Goal: Communication & Community: Answer question/provide support

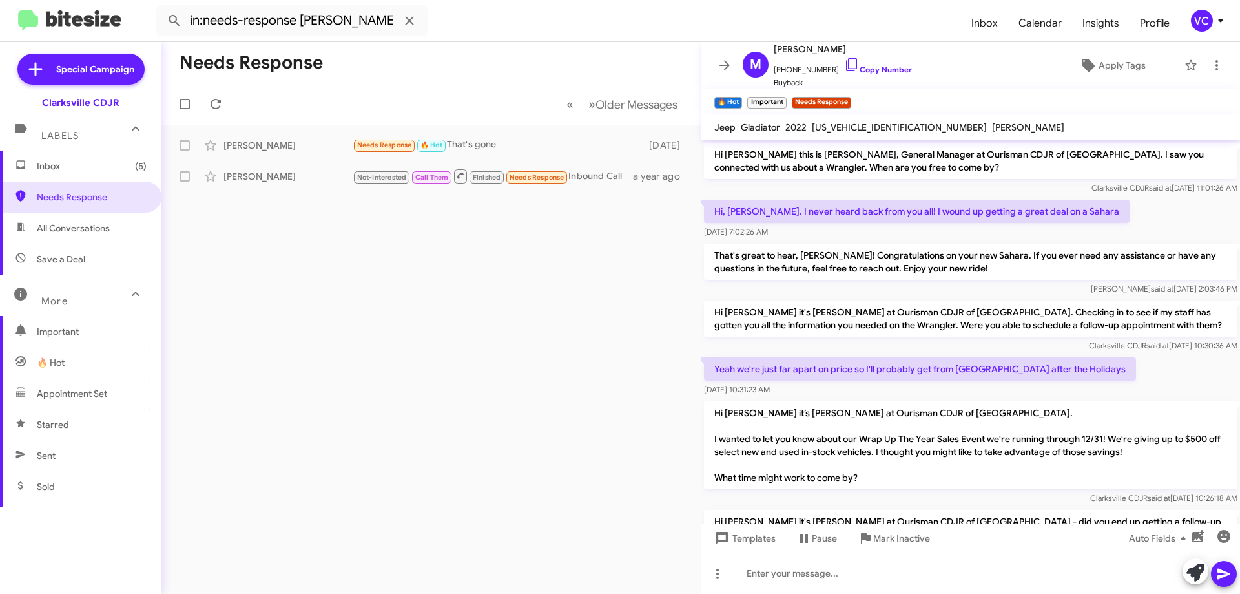
scroll to position [220, 0]
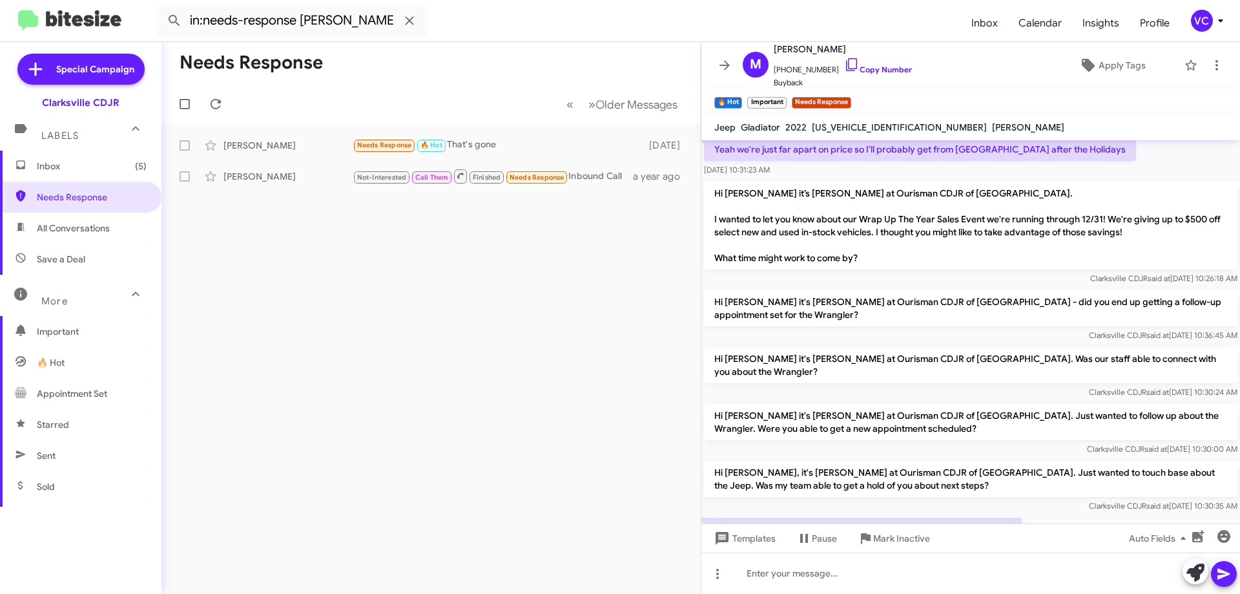
click at [456, 469] on div "Needs Response « Previous » Next Older Messages [PERSON_NAME] Reeling Needs Res…" at bounding box center [430, 318] width 539 height 552
click at [100, 172] on span "Inbox (5)" at bounding box center [92, 166] width 110 height 13
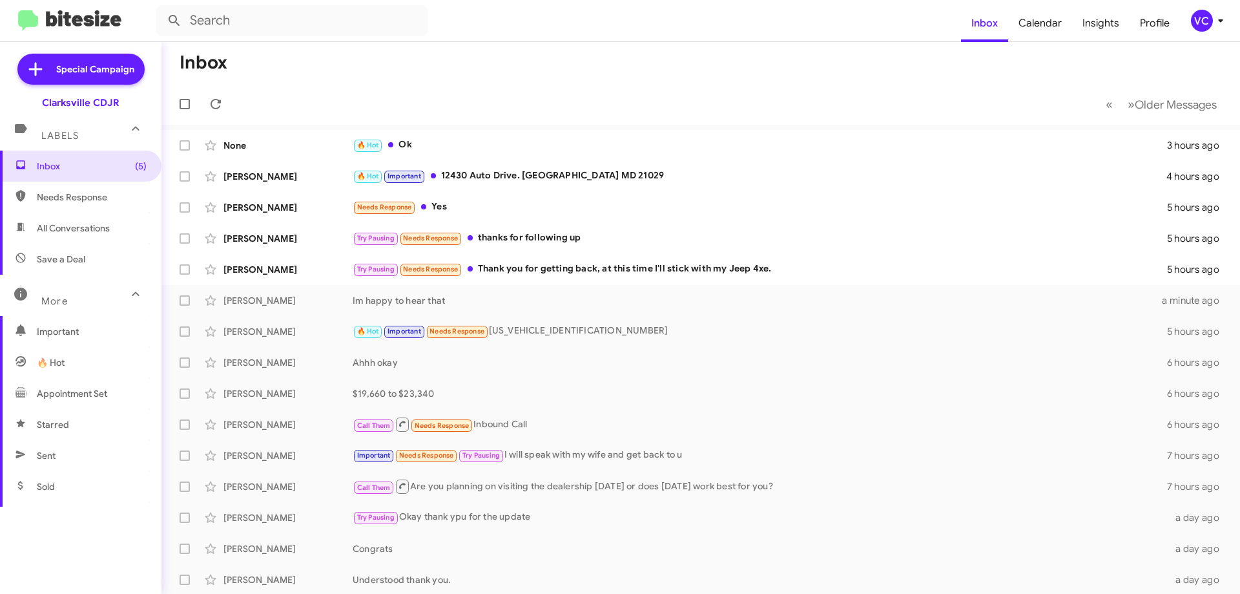
click at [592, 83] on mat-toolbar-row "Inbox" at bounding box center [700, 62] width 1079 height 41
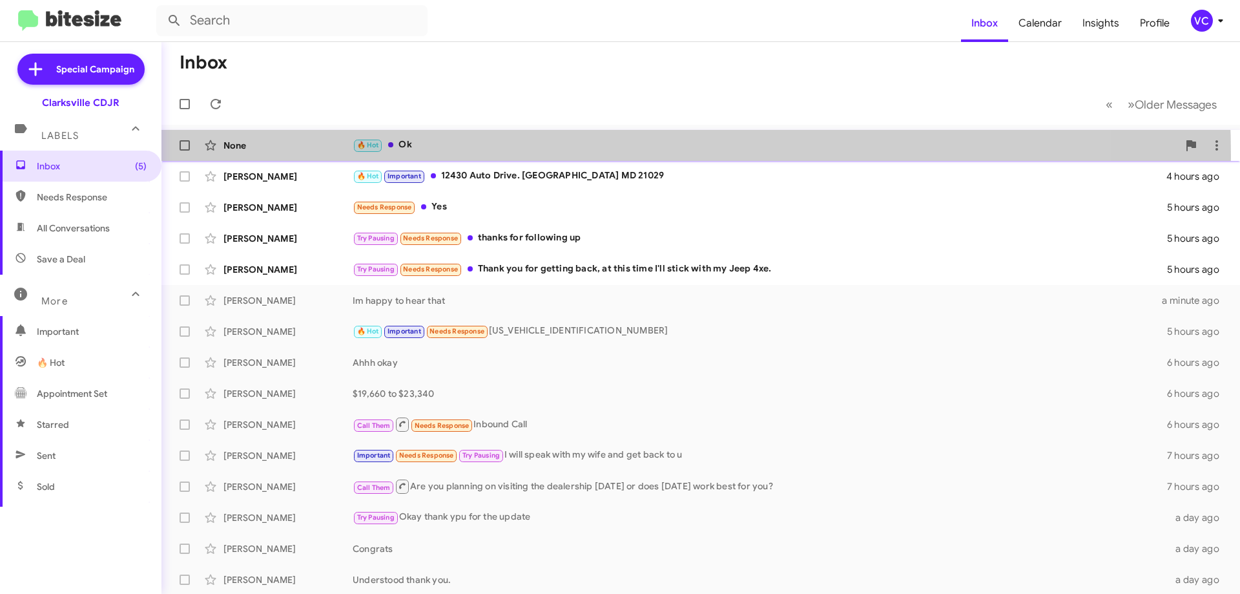
click at [433, 156] on div "None 🔥 Hot Ok 3 hours ago" at bounding box center [701, 145] width 1058 height 26
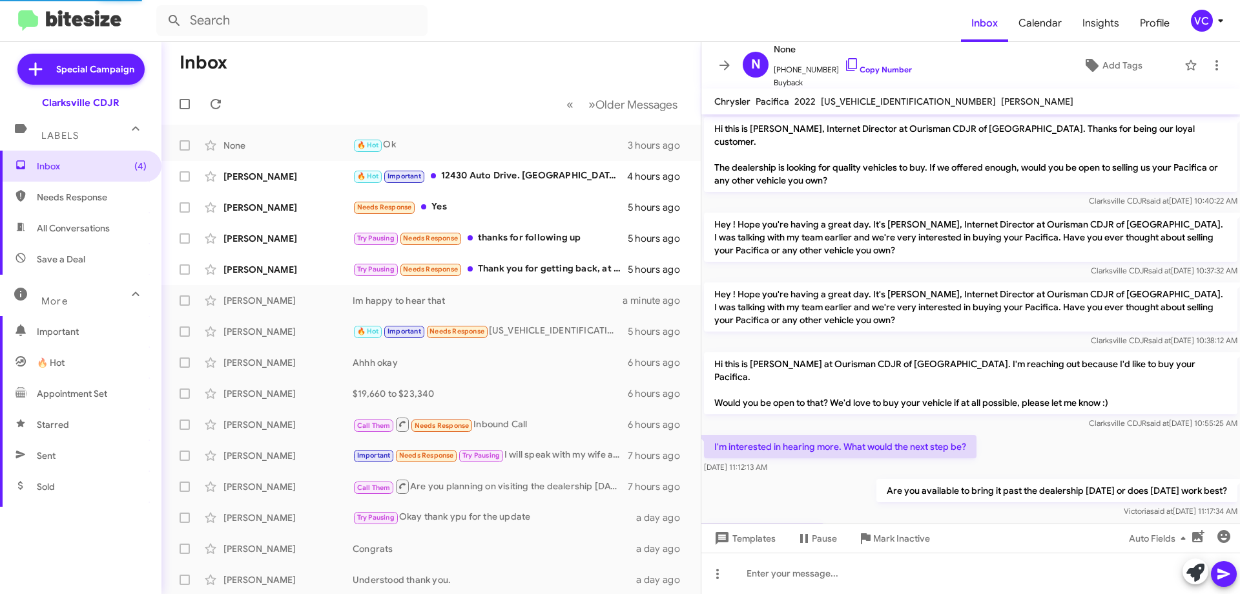
scroll to position [320, 0]
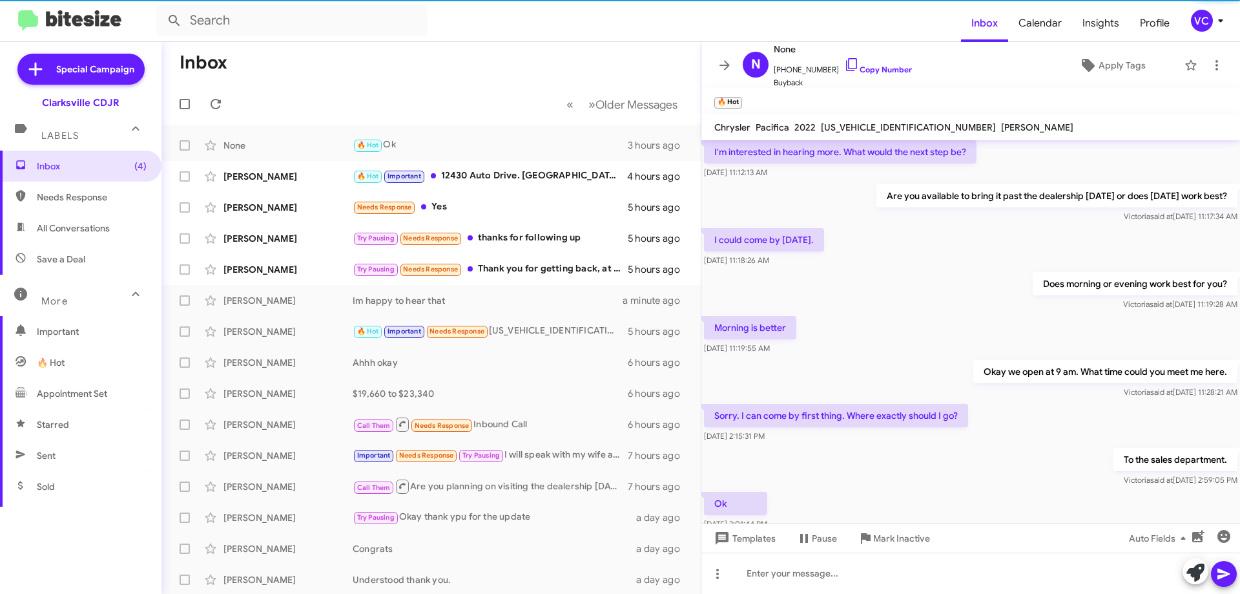
click at [929, 313] on div "Morning is better [DATE] 11:19:55 AM" at bounding box center [970, 335] width 539 height 44
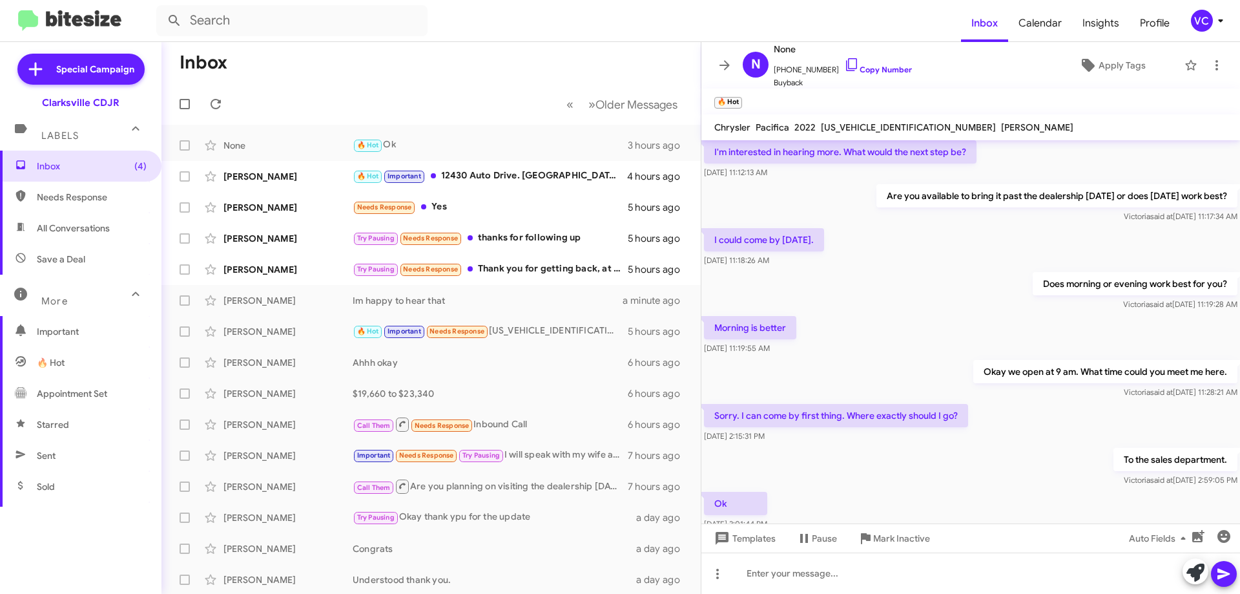
click at [938, 489] on div "Ok [DATE] 3:01:44 PM" at bounding box center [970, 511] width 539 height 44
click at [934, 313] on div "Morning is better [DATE] 11:19:55 AM" at bounding box center [970, 335] width 539 height 44
click at [943, 489] on div "Ok [DATE] 3:01:44 PM" at bounding box center [970, 511] width 539 height 44
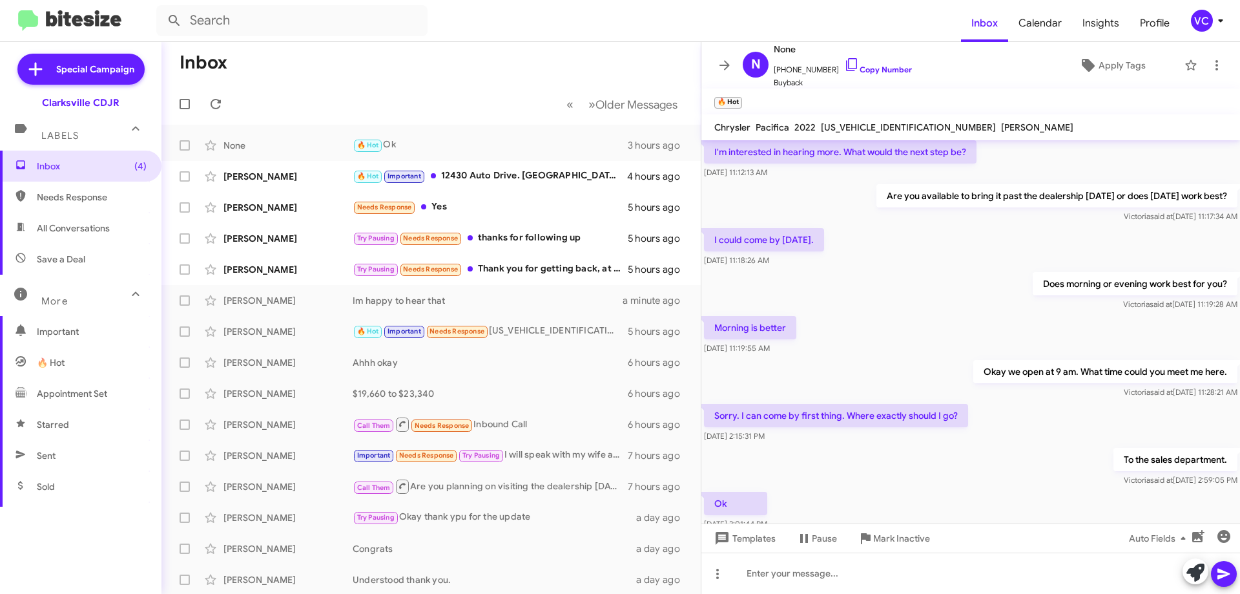
click at [948, 489] on div "Ok [DATE] 3:01:44 PM" at bounding box center [970, 511] width 539 height 44
click at [942, 315] on div "Morning is better [DATE] 11:19:55 AM" at bounding box center [970, 335] width 539 height 44
click at [887, 70] on link "Copy Number" at bounding box center [878, 70] width 68 height 10
click at [366, 72] on mat-toolbar-row "Inbox" at bounding box center [430, 62] width 539 height 41
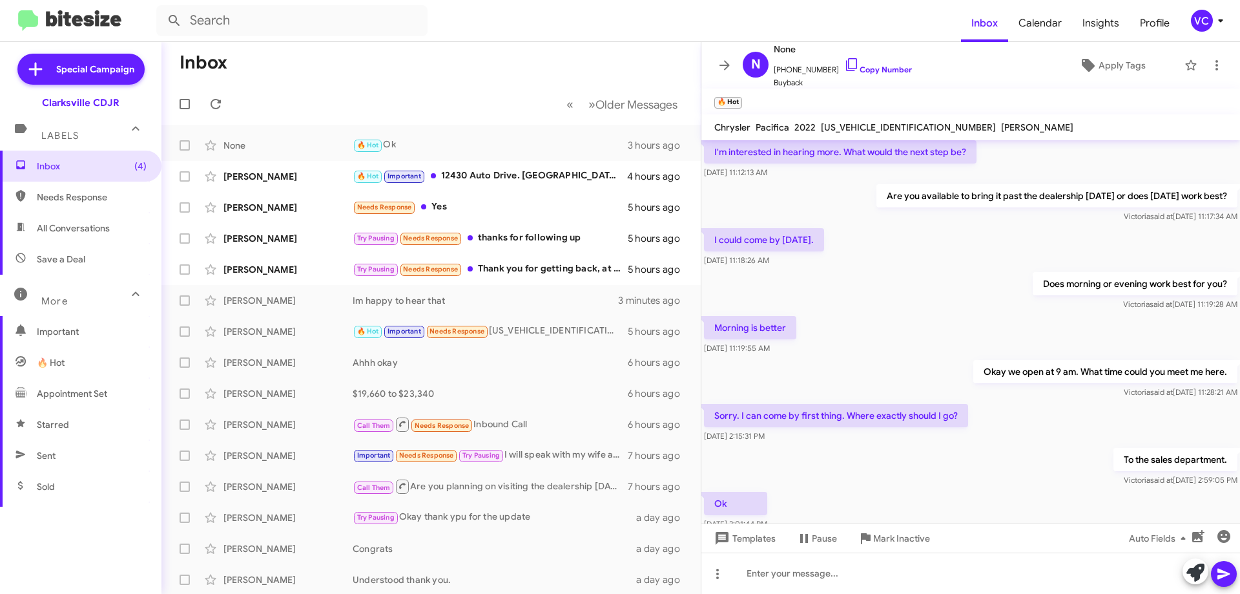
drag, startPoint x: 942, startPoint y: 460, endPoint x: 956, endPoint y: 451, distance: 16.8
click at [942, 460] on div "To the sales department. [PERSON_NAME] said at [DATE] 2:59:05 PM" at bounding box center [970, 467] width 539 height 44
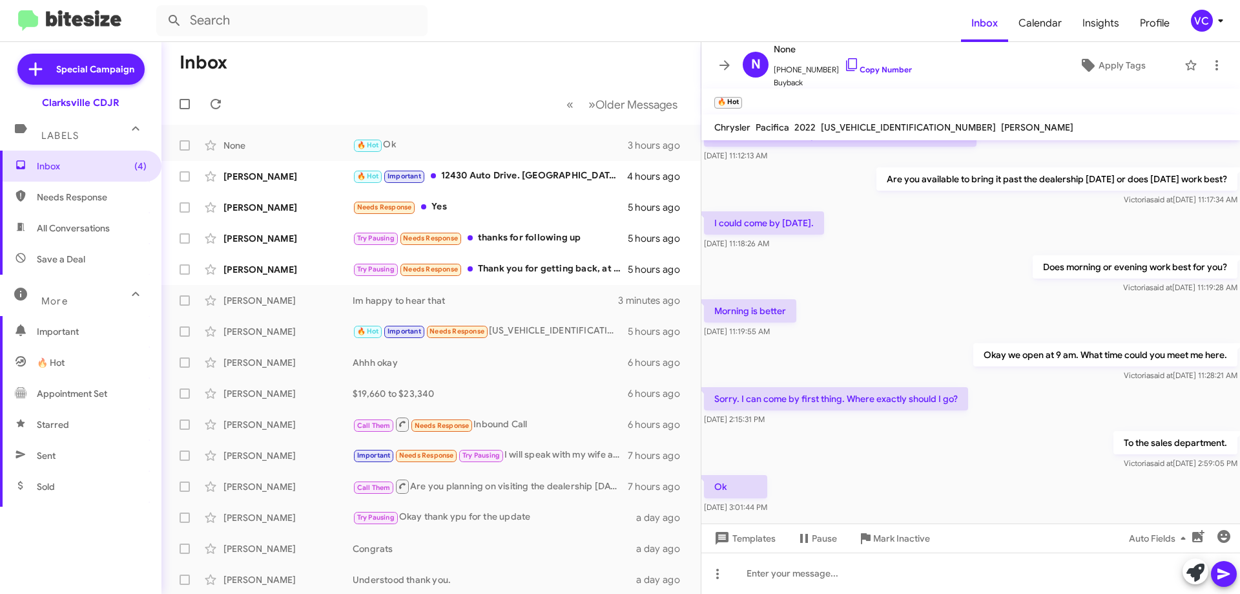
scroll to position [346, 0]
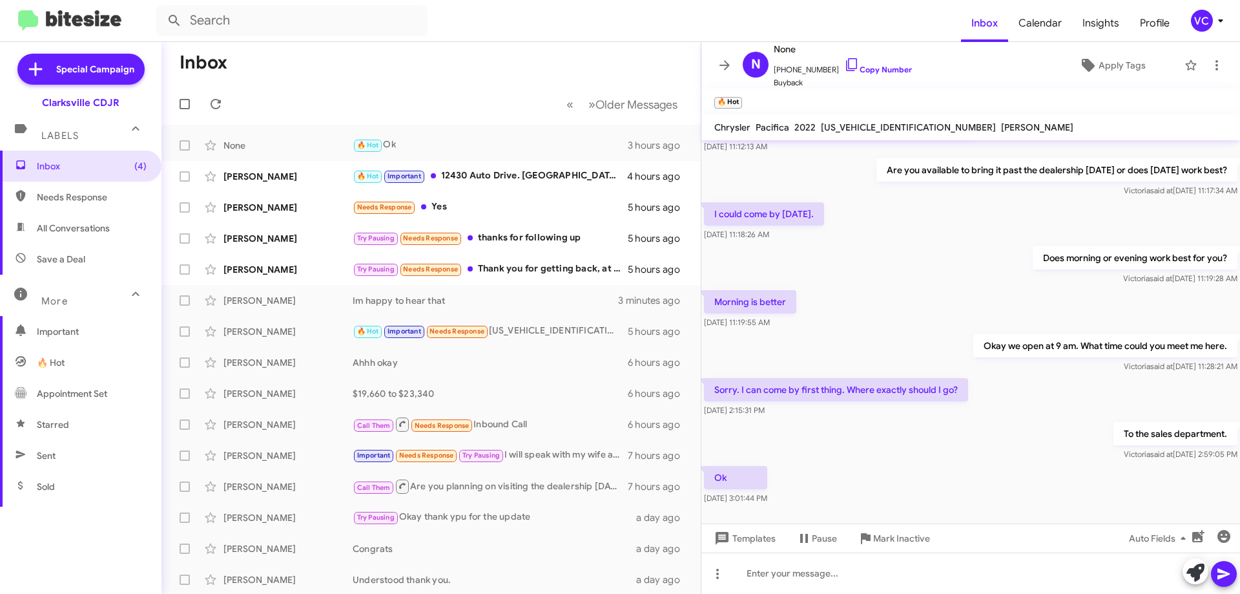
click at [1009, 419] on div "To the sales department. [PERSON_NAME] said at [DATE] 2:59:05 PM" at bounding box center [970, 441] width 539 height 44
click at [524, 273] on div "Try Pausing Needs Response Thank you for getting back, at this time I'll stick …" at bounding box center [496, 269] width 286 height 15
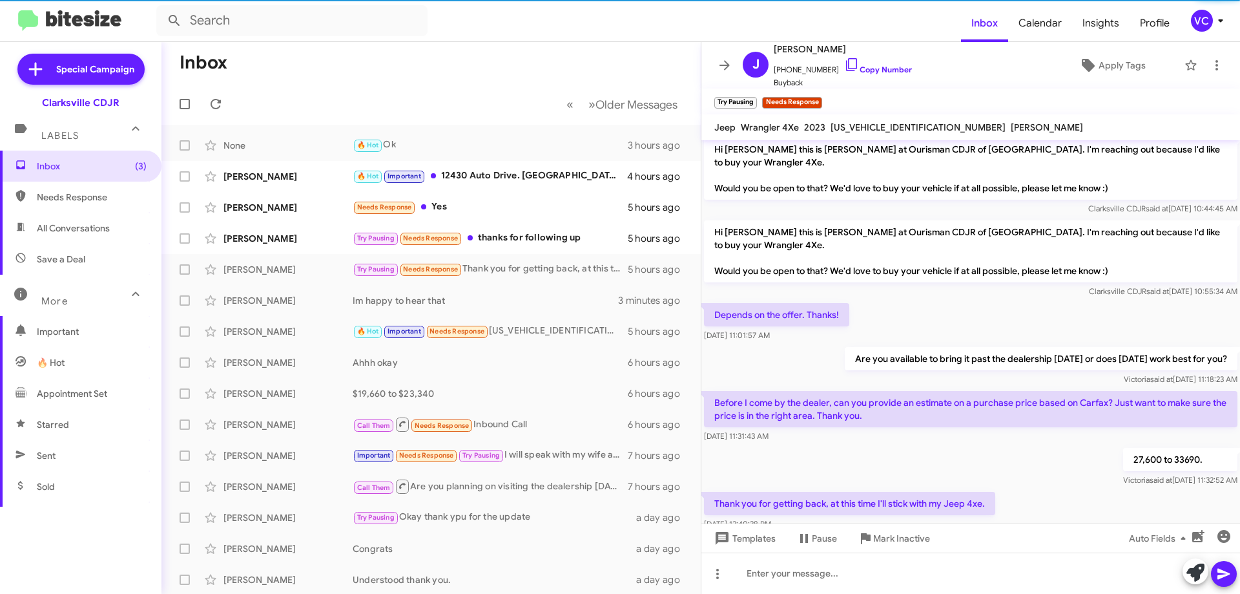
click at [962, 391] on p "Before I come by the dealer, can you provide an estimate on a purchase price ba…" at bounding box center [970, 409] width 533 height 36
click at [1095, 489] on div "Thank you for getting back, at this time I'll stick with my Jeep 4xe. [DATE] 12…" at bounding box center [970, 511] width 539 height 44
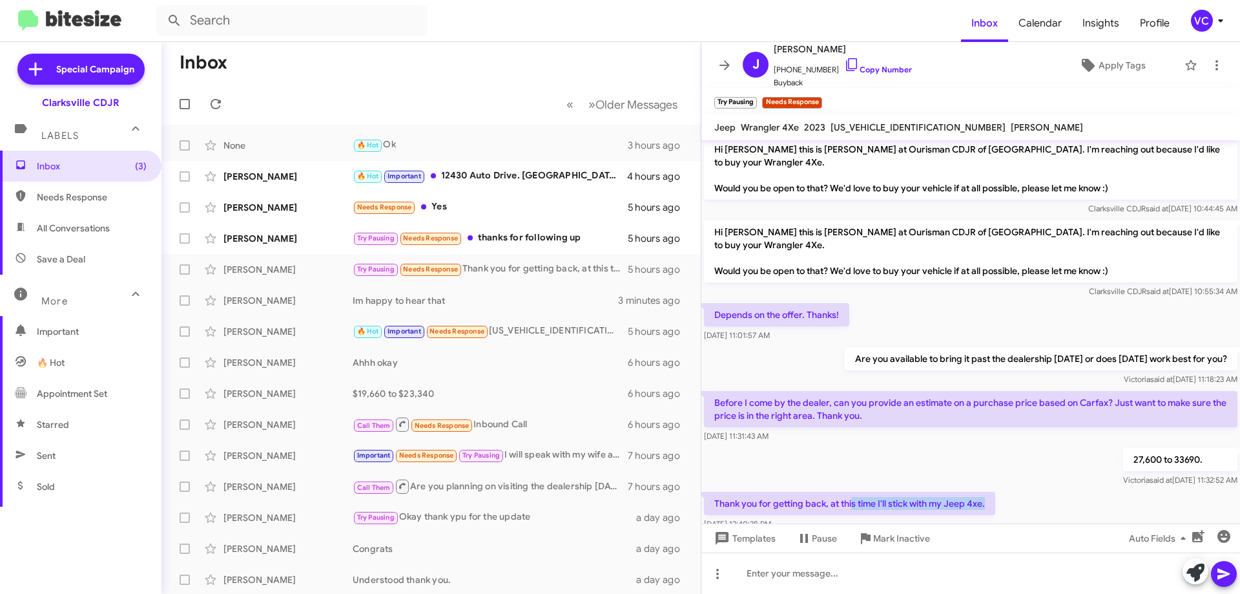
drag, startPoint x: 854, startPoint y: 464, endPoint x: 1064, endPoint y: 461, distance: 210.6
click at [1064, 489] on div "Thank you for getting back, at this time I'll stick with my Jeep 4xe. [DATE] 12…" at bounding box center [970, 511] width 539 height 44
click at [1066, 489] on div "Thank you for getting back, at this time I'll stick with my Jeep 4xe. [DATE] 12…" at bounding box center [970, 511] width 539 height 44
click at [1037, 445] on div "27,600 to 33690. [PERSON_NAME] said at [DATE] 11:32:52 AM" at bounding box center [970, 467] width 539 height 44
click at [1096, 533] on div at bounding box center [970, 547] width 539 height 29
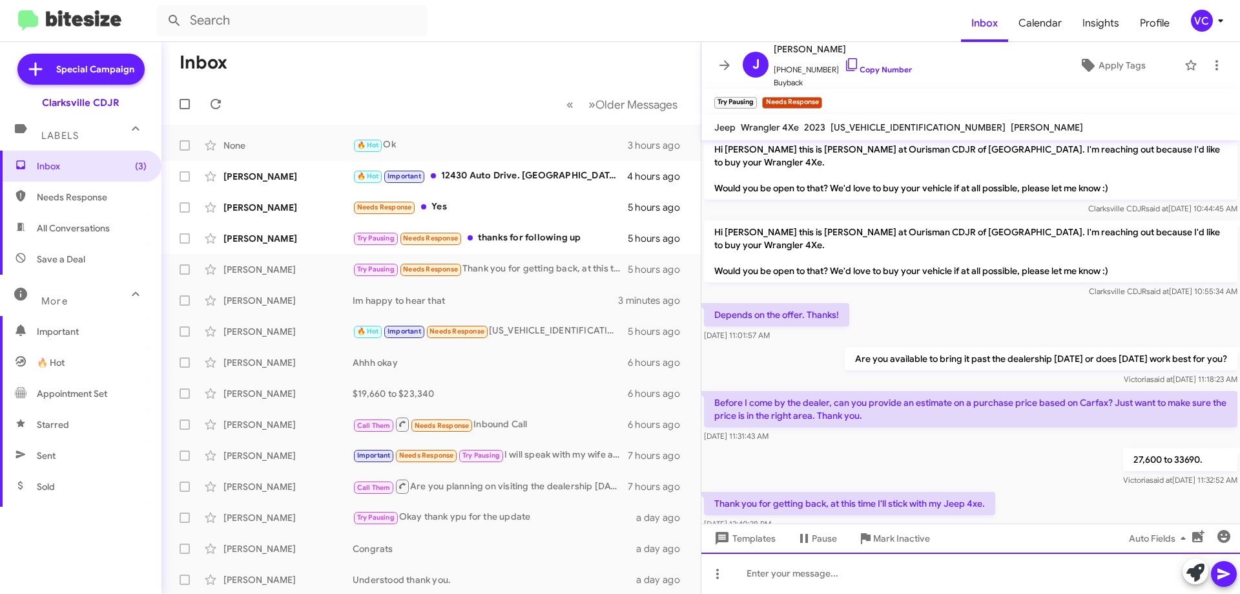
click at [969, 593] on div at bounding box center [970, 572] width 539 height 41
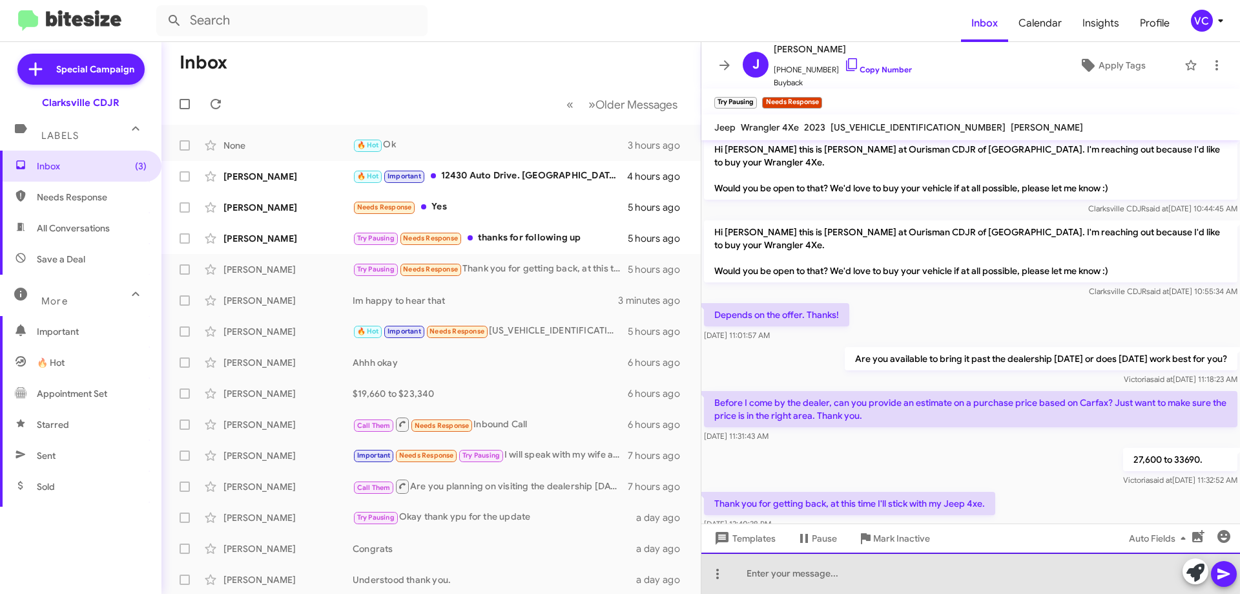
click at [844, 570] on div at bounding box center [970, 572] width 539 height 41
click at [875, 569] on div "Thank you for the update." at bounding box center [970, 572] width 539 height 41
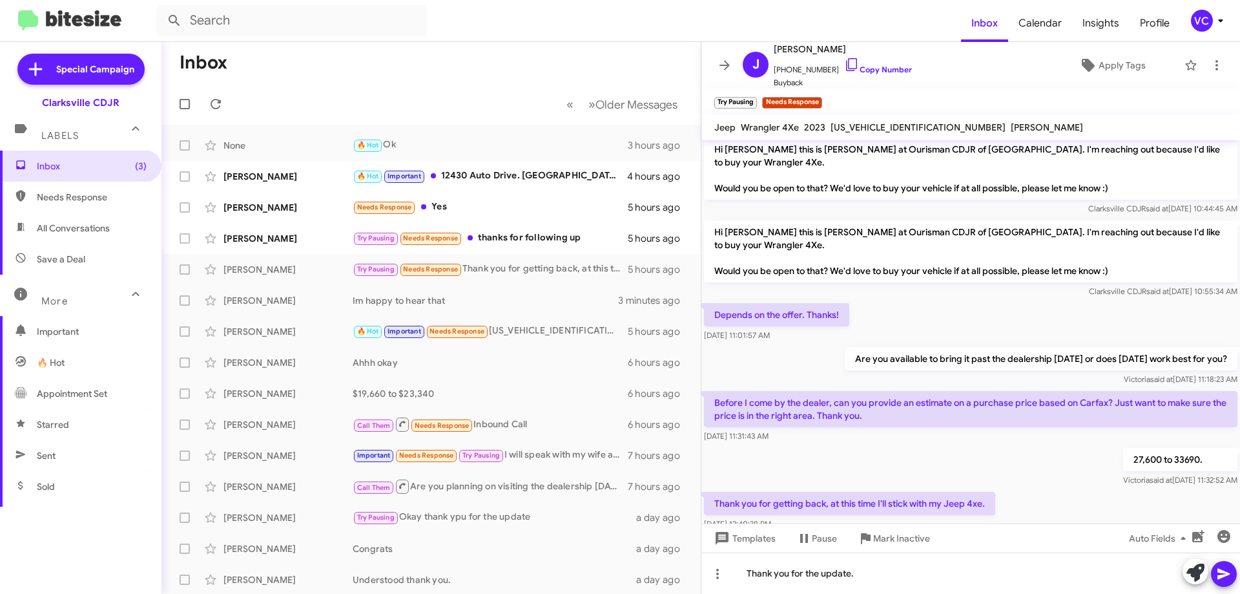
click at [1216, 568] on icon at bounding box center [1224, 574] width 16 height 16
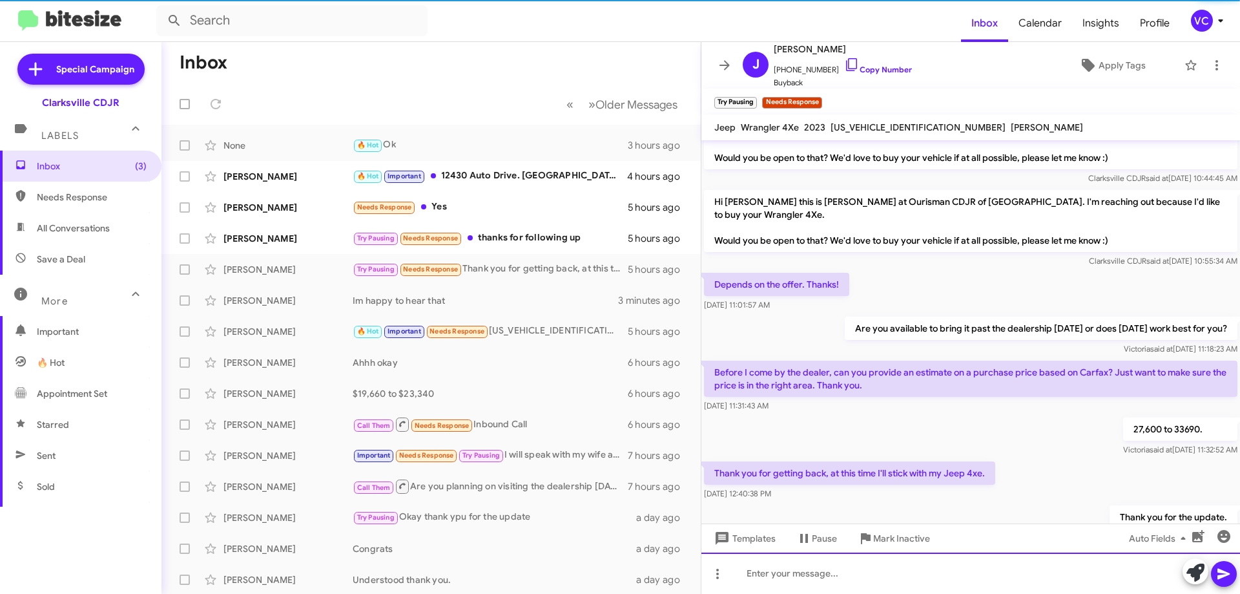
scroll to position [218, 0]
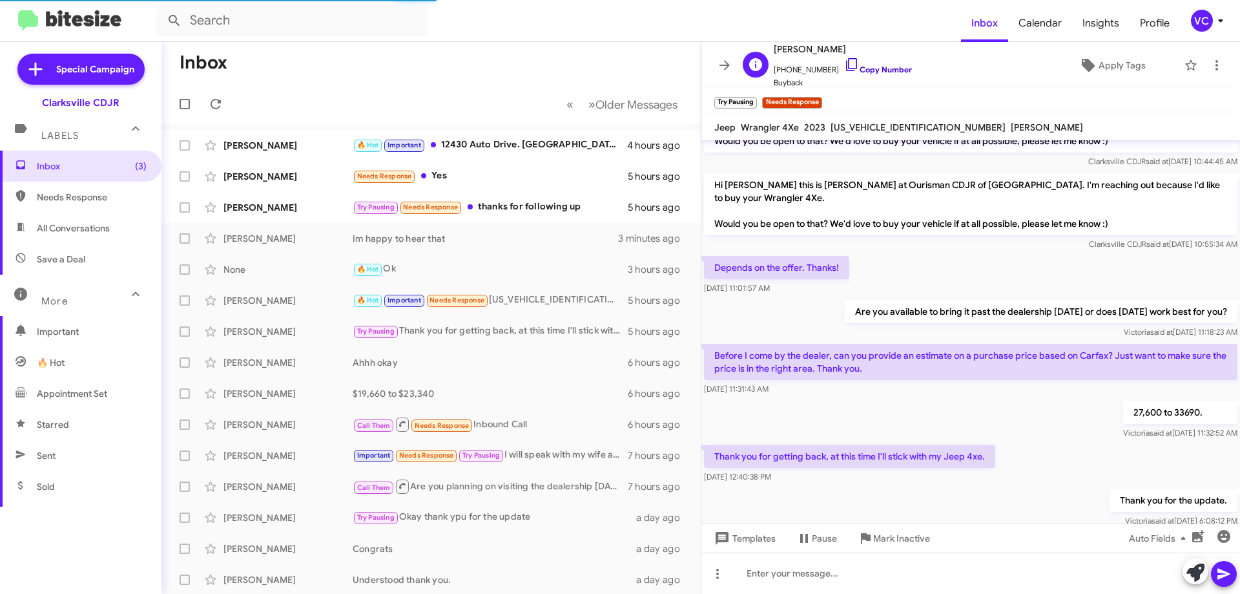
click at [887, 65] on link "Copy Number" at bounding box center [878, 70] width 68 height 10
click at [902, 530] on div at bounding box center [970, 546] width 539 height 32
click at [865, 398] on div "27,600 to 33690. [PERSON_NAME] said at [DATE] 11:32:52 AM" at bounding box center [970, 420] width 539 height 44
click at [290, 143] on div "[PERSON_NAME]" at bounding box center [287, 145] width 129 height 13
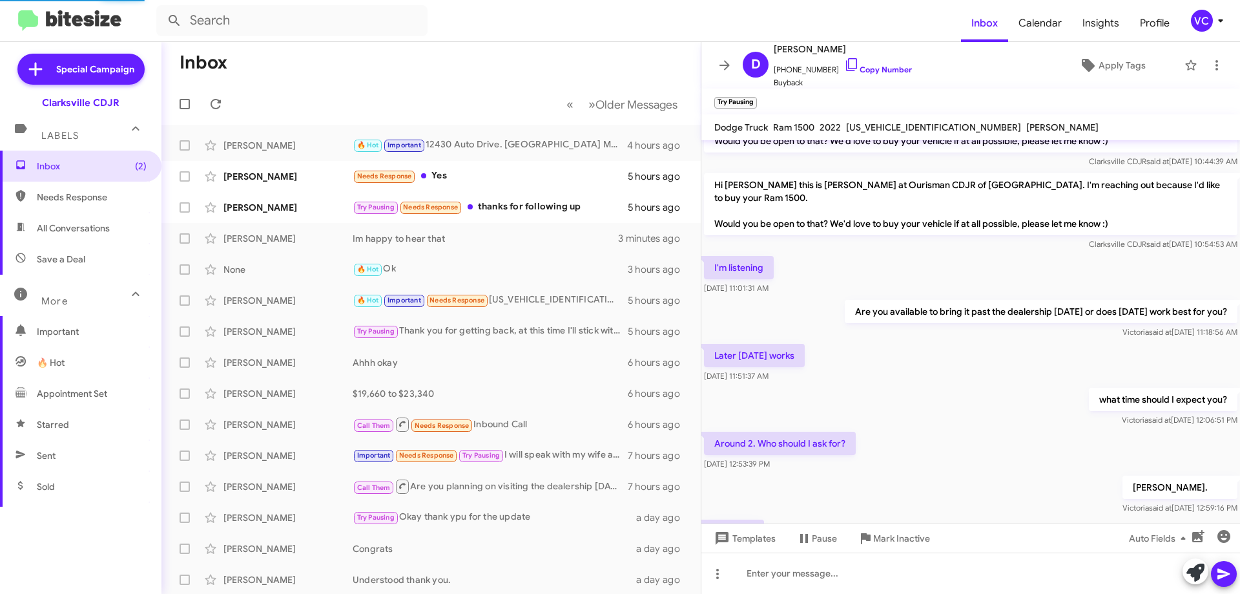
scroll to position [286, 0]
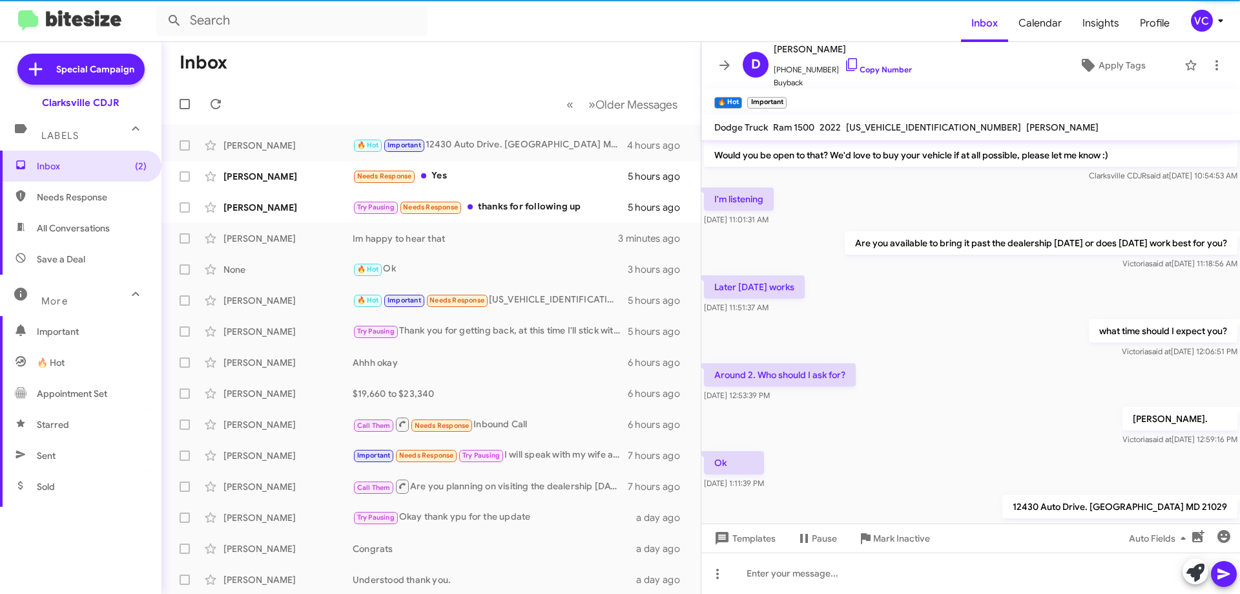
click at [948, 404] on div "[PERSON_NAME]. [PERSON_NAME] said at [DATE] 12:59:16 PM" at bounding box center [970, 426] width 539 height 44
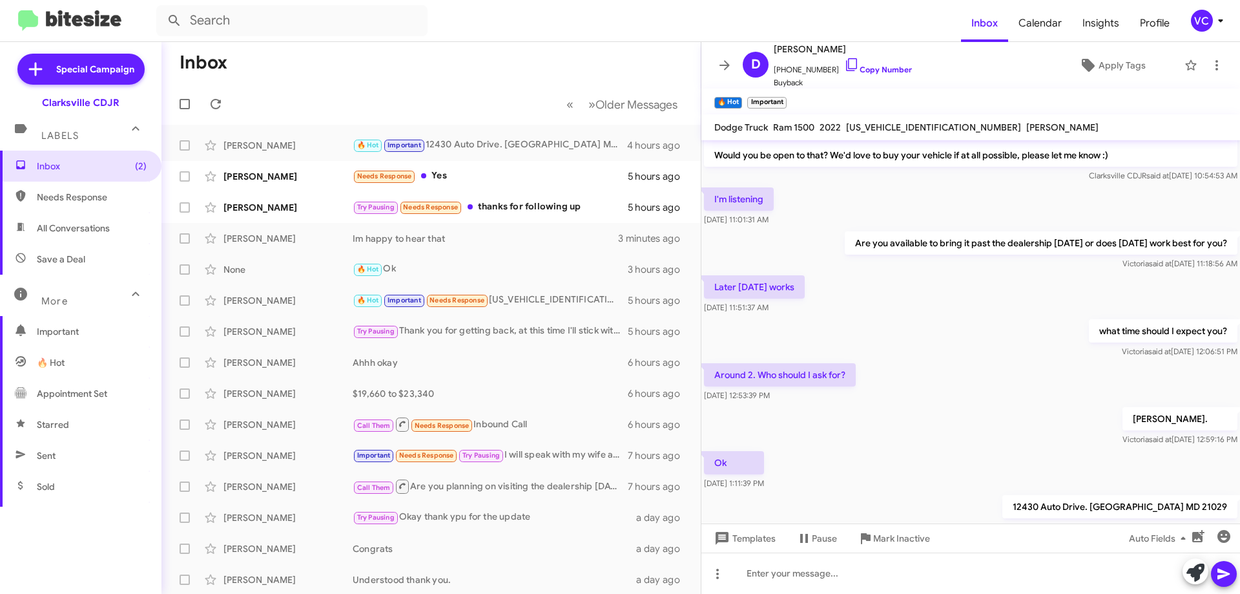
click at [985, 404] on div "[PERSON_NAME]. [PERSON_NAME] said at [DATE] 12:59:16 PM" at bounding box center [970, 426] width 539 height 44
click at [986, 404] on div "[PERSON_NAME]. [PERSON_NAME] said at [DATE] 12:59:16 PM" at bounding box center [970, 426] width 539 height 44
click at [960, 492] on div "12430 Auto Drive. [GEOGRAPHIC_DATA] 21029 [PERSON_NAME] said at [DATE] 2:05:22 …" at bounding box center [970, 514] width 539 height 44
click at [1123, 61] on span "Apply Tags" at bounding box center [1122, 65] width 47 height 23
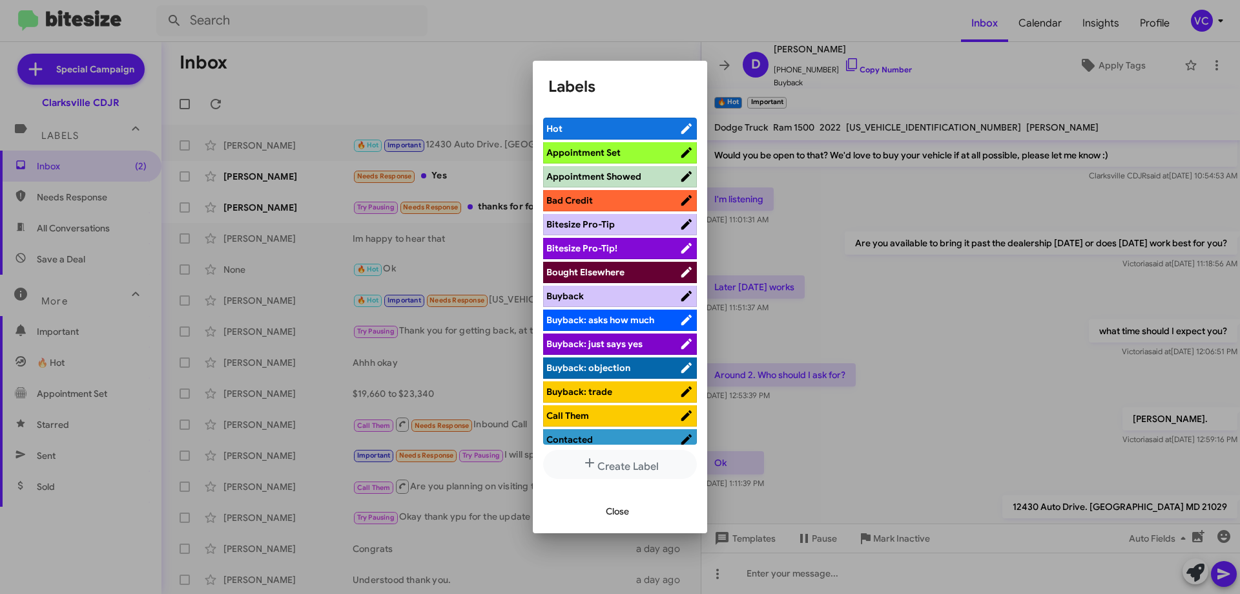
click at [606, 151] on span "Appointment Set" at bounding box center [583, 153] width 74 height 12
click at [616, 178] on span "Appointment Showed" at bounding box center [593, 177] width 95 height 12
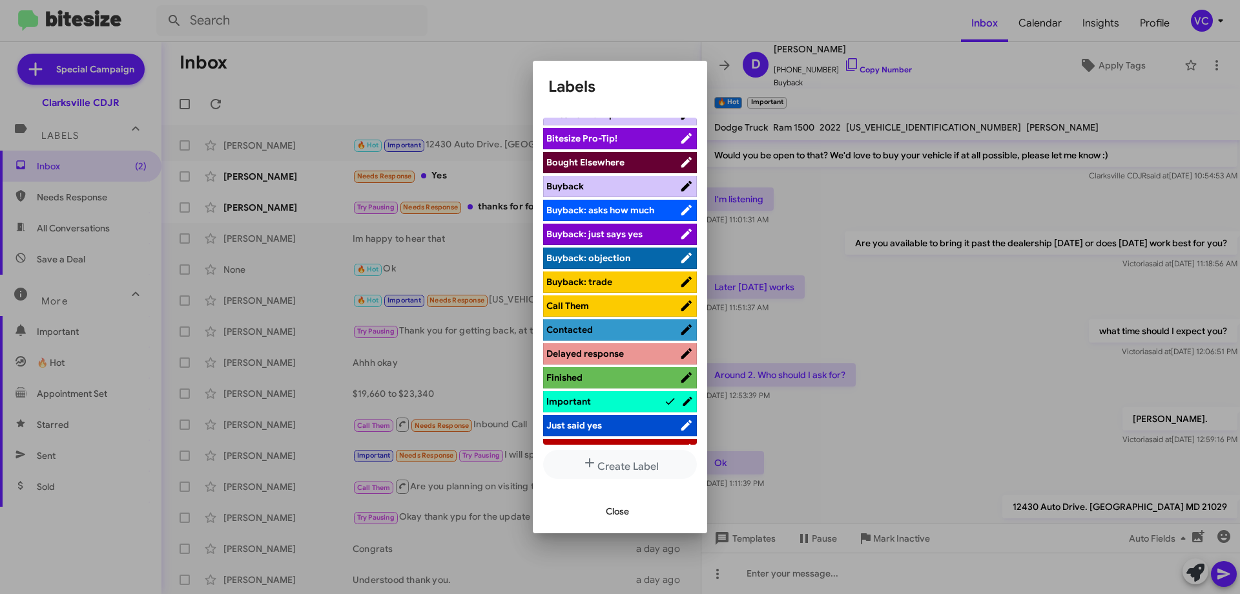
scroll to position [129, 0]
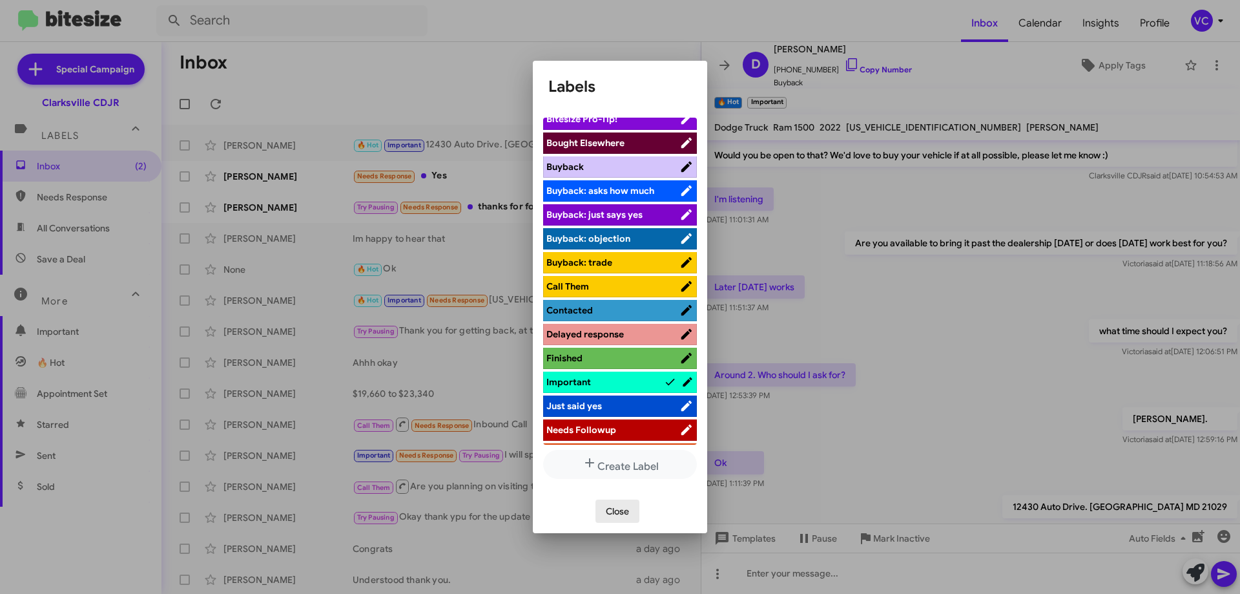
click at [619, 513] on span "Close" at bounding box center [617, 510] width 23 height 23
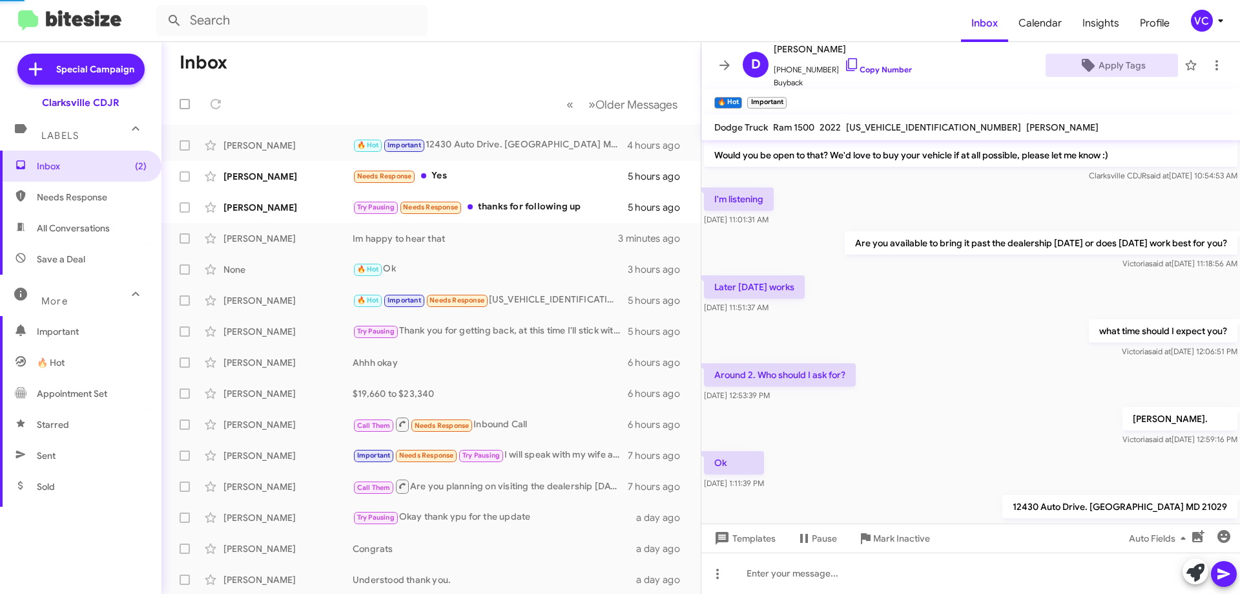
click at [939, 360] on div "Around 2. Who should I ask for? [DATE] 12:53:39 PM" at bounding box center [970, 382] width 539 height 44
click at [988, 316] on div "what time should I expect you? [PERSON_NAME] said at [DATE] 12:06:51 PM" at bounding box center [970, 338] width 539 height 44
click at [1092, 61] on span "Apply Tags" at bounding box center [1112, 65] width 112 height 23
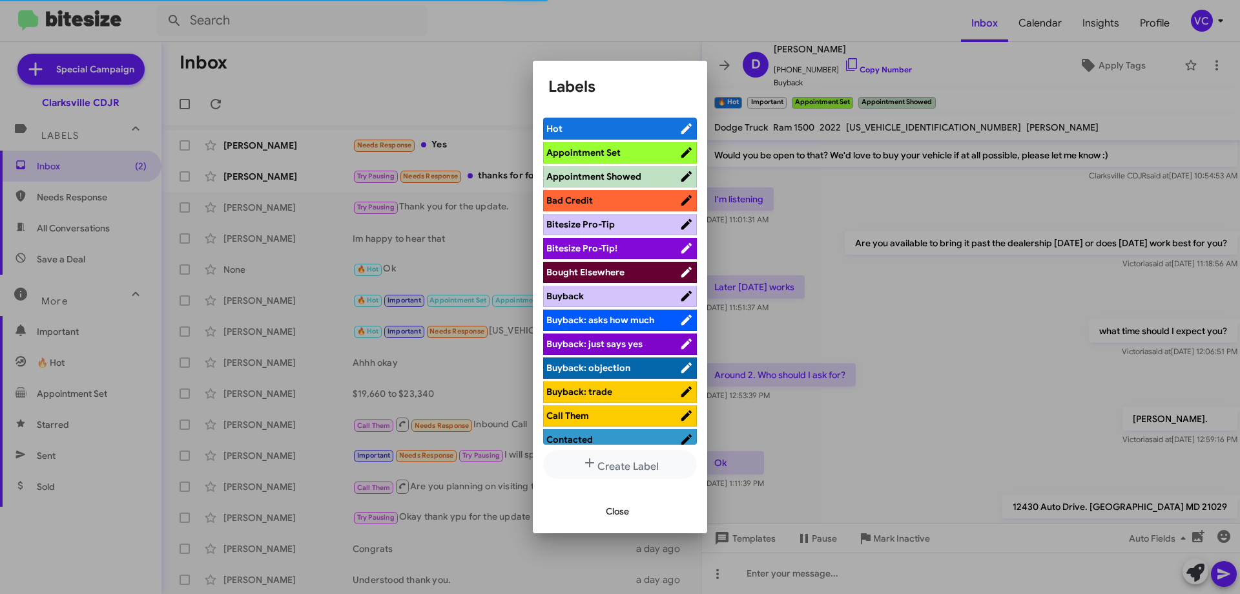
click at [982, 365] on div at bounding box center [620, 297] width 1240 height 594
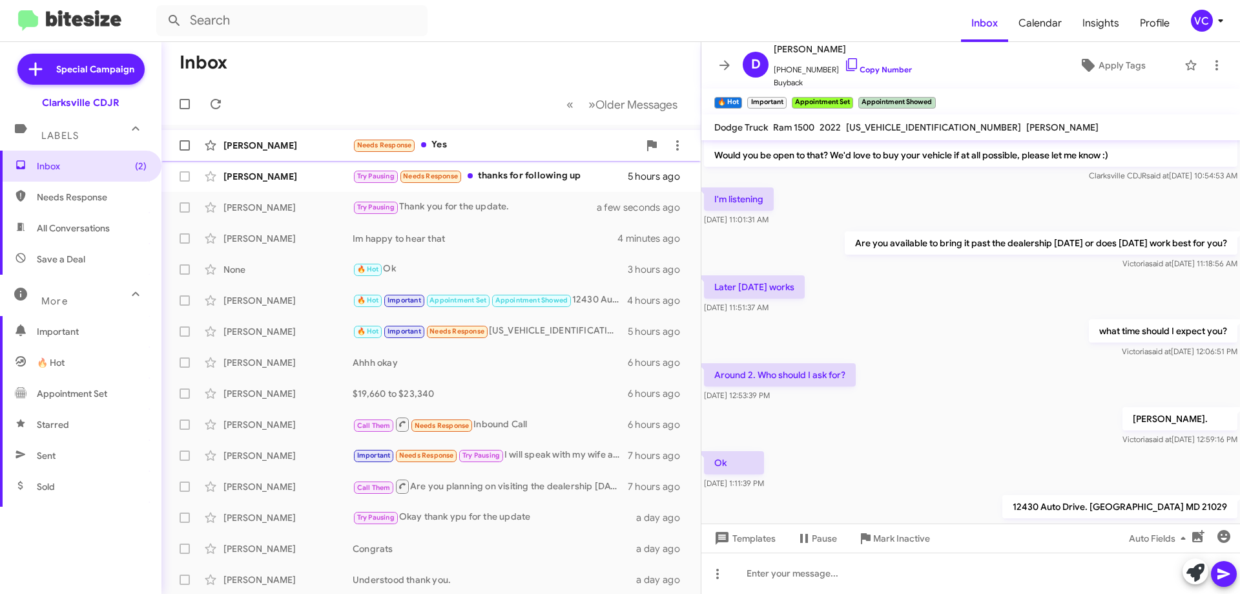
click at [321, 151] on div "[PERSON_NAME]" at bounding box center [287, 145] width 129 height 13
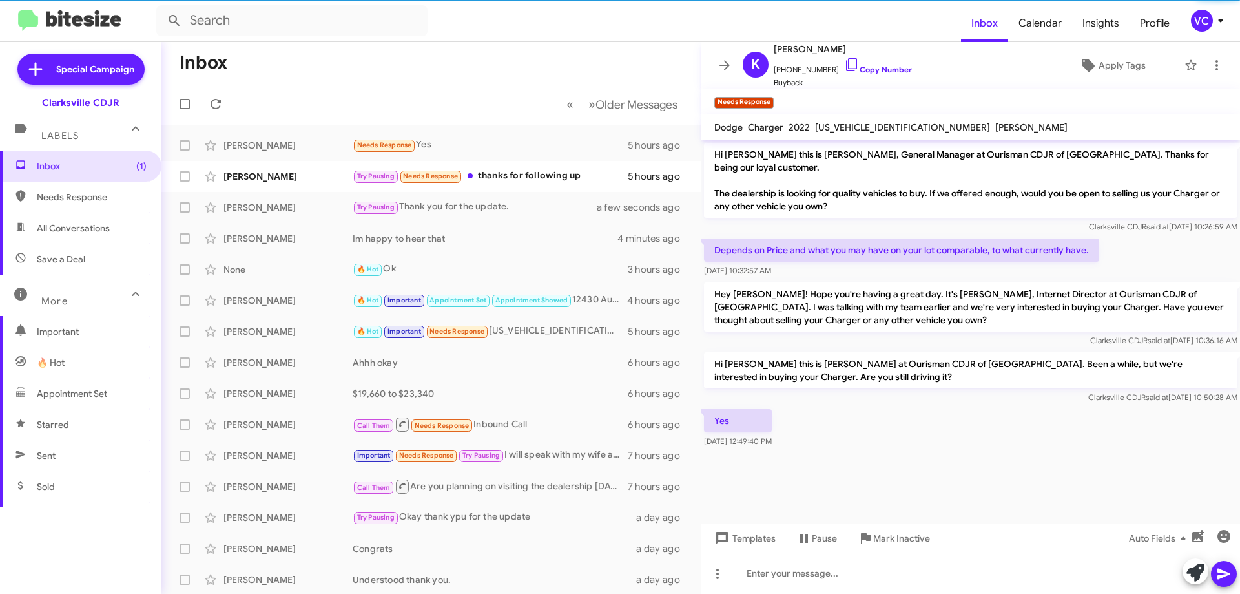
click at [1006, 466] on cdk-virtual-scroll-viewport "Hi [PERSON_NAME] this is [PERSON_NAME], General Manager at Ourisman CDJR of [GE…" at bounding box center [970, 331] width 539 height 383
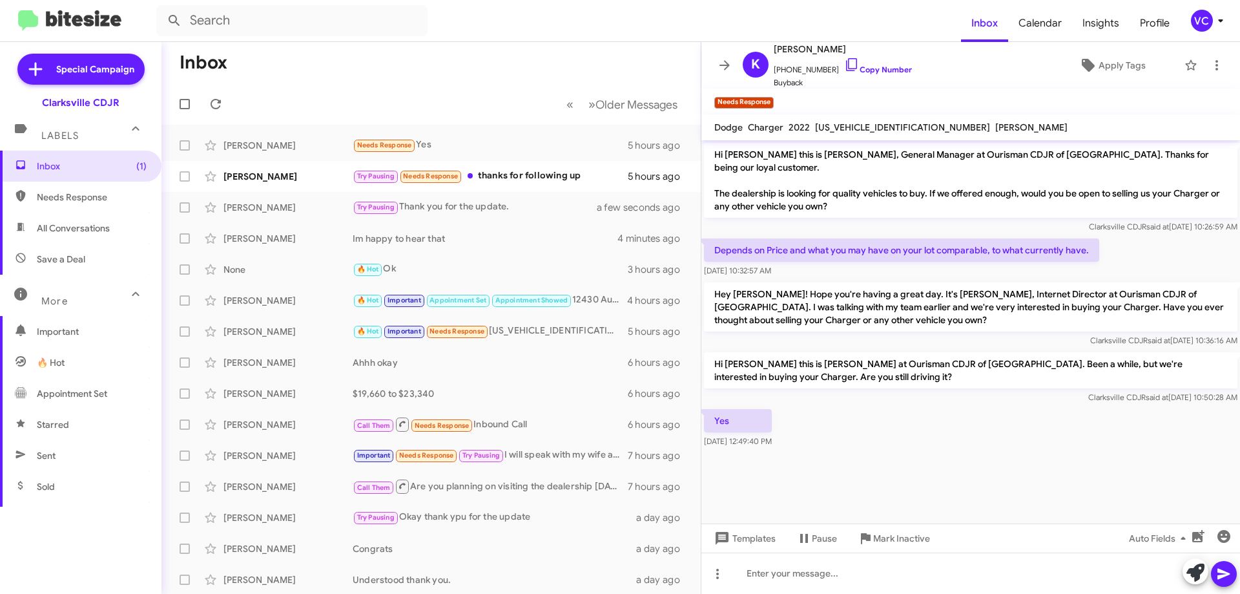
click at [999, 407] on div "Yes [DATE] 12:49:40 PM" at bounding box center [970, 428] width 539 height 44
click at [999, 412] on div "Yes [DATE] 12:49:40 PM" at bounding box center [970, 428] width 539 height 44
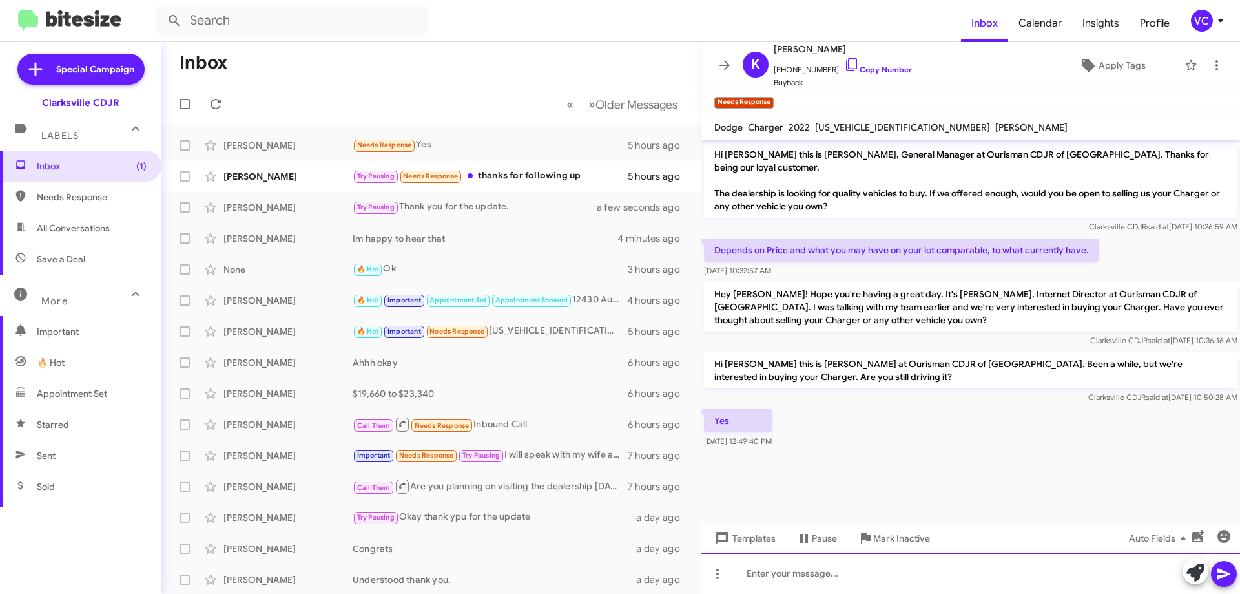
click at [842, 574] on div at bounding box center [970, 572] width 539 height 41
click at [966, 576] on div "Would you consider visiting the dealership to" at bounding box center [970, 572] width 539 height 41
drag, startPoint x: 1067, startPoint y: 572, endPoint x: 1041, endPoint y: 572, distance: 26.5
drag, startPoint x: 1041, startPoint y: 572, endPoint x: 1013, endPoint y: 582, distance: 29.6
click at [1013, 582] on div "Would you consider visiting the dealership to get your in person apprisal?" at bounding box center [970, 572] width 539 height 41
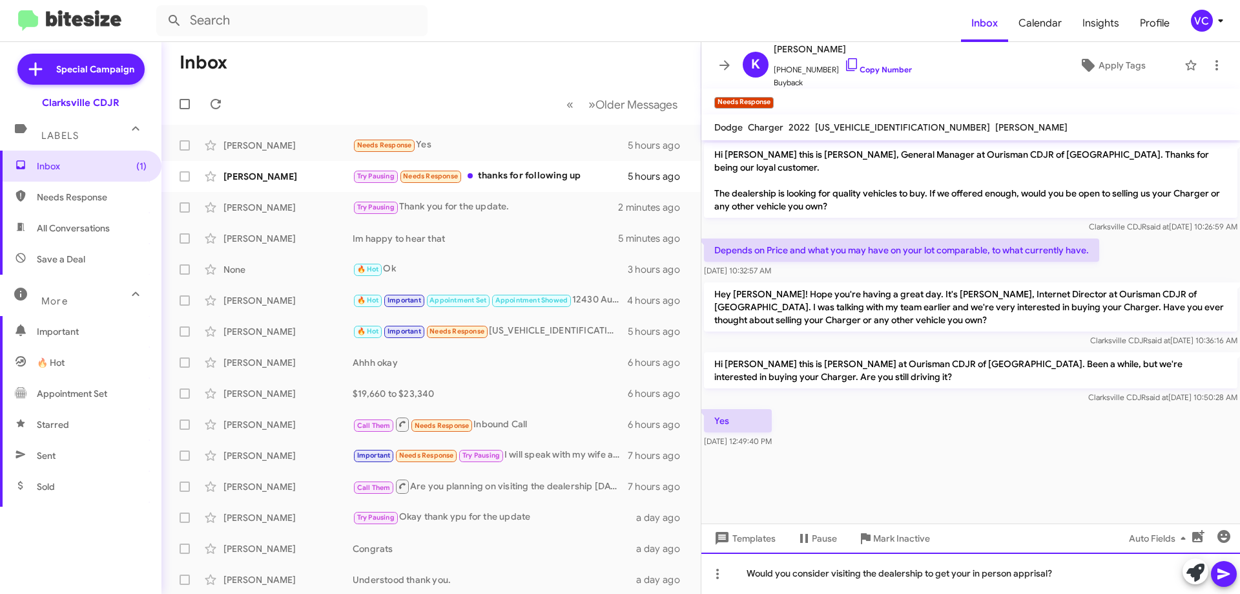
click at [1033, 575] on div "Would you consider visiting the dealership to get your in person apprisal?" at bounding box center [970, 572] width 539 height 41
click at [1080, 581] on div "Would you consider visiting the dealership to get your in person appraisal?" at bounding box center [970, 572] width 539 height 41
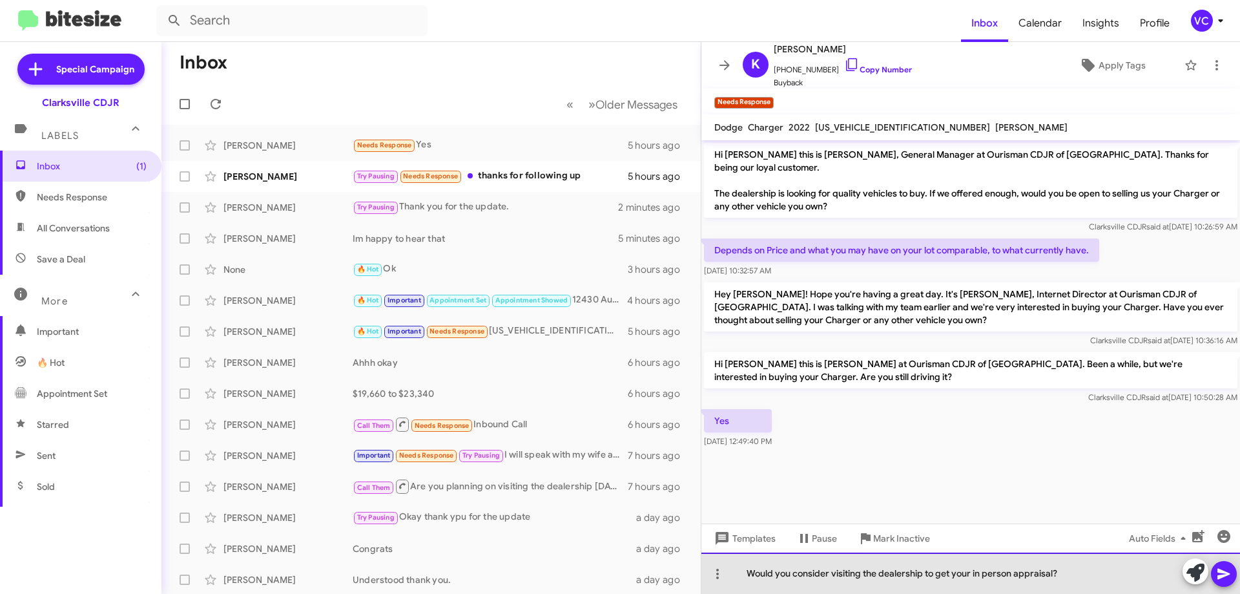
click at [1080, 581] on div "Would you consider visiting the dealership to get your in person appraisal?" at bounding box center [970, 572] width 539 height 41
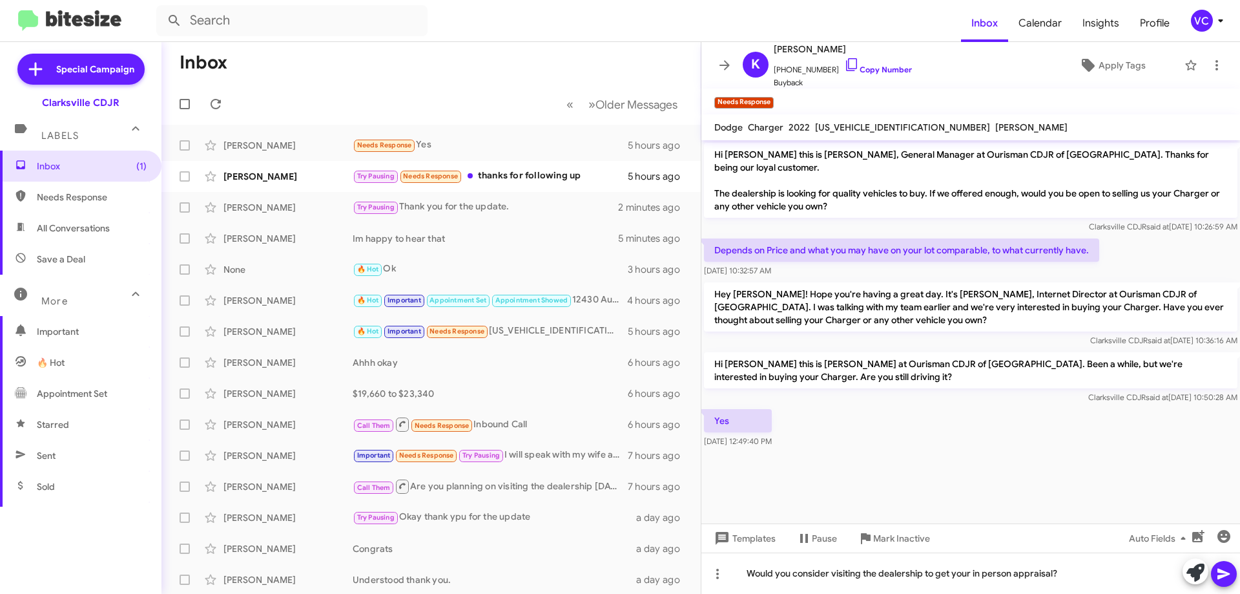
click at [1221, 571] on icon at bounding box center [1223, 573] width 12 height 11
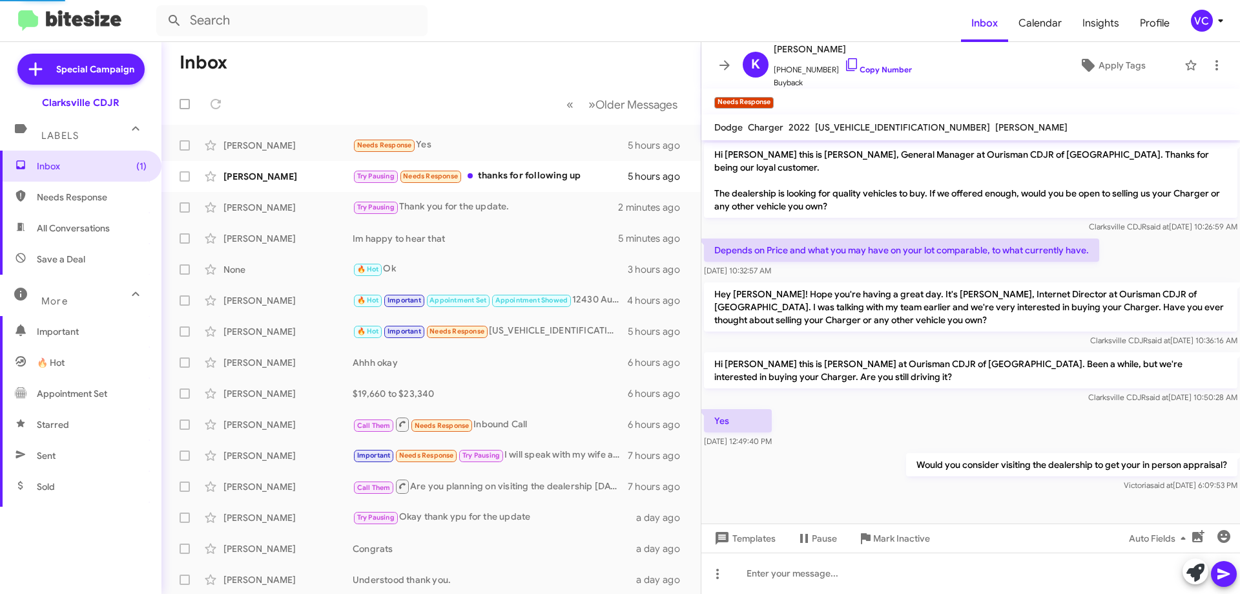
click at [876, 391] on div "Hi [PERSON_NAME] this is [PERSON_NAME] at Ourisman CDJR of [GEOGRAPHIC_DATA]. B…" at bounding box center [970, 377] width 539 height 57
click at [897, 494] on div at bounding box center [970, 503] width 539 height 19
click at [327, 176] on div "[PERSON_NAME]" at bounding box center [287, 176] width 129 height 13
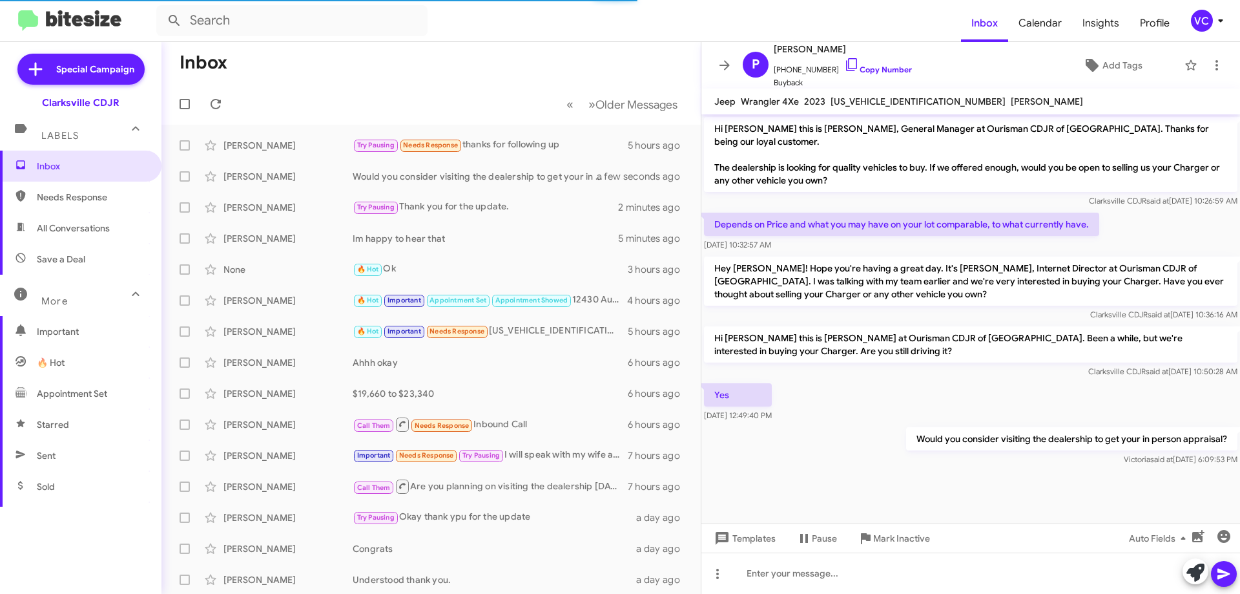
scroll to position [419, 0]
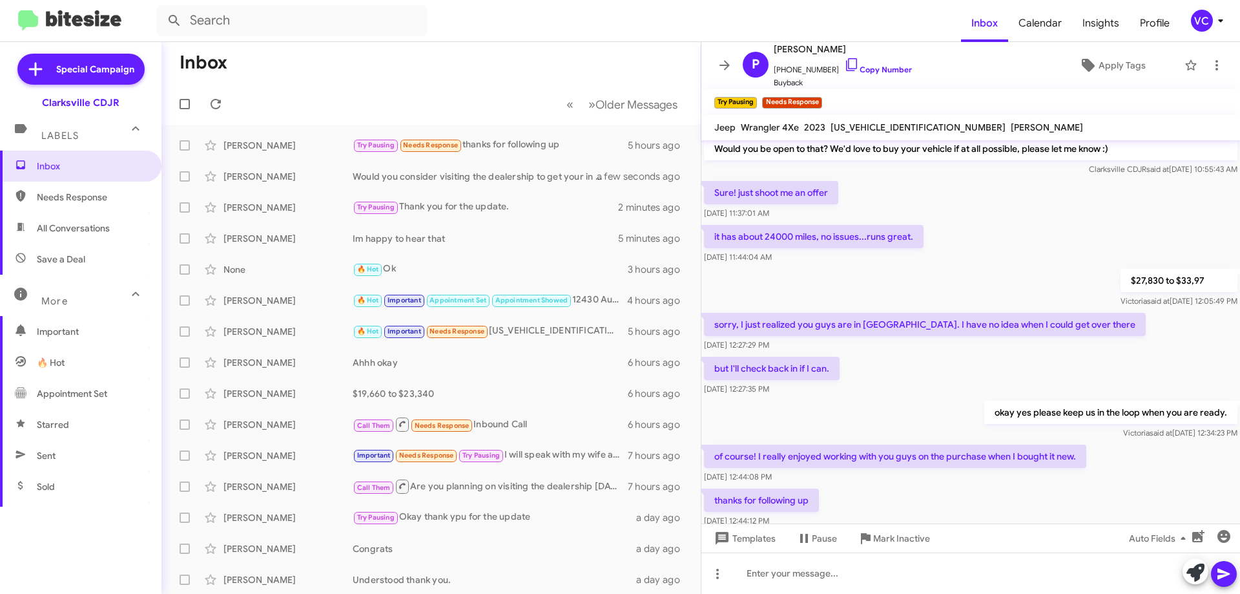
click at [960, 354] on div "but I'll check back in if I can. [DATE] 12:27:35 PM" at bounding box center [970, 376] width 539 height 44
click at [930, 486] on div "thanks for following up [DATE] 12:44:12 PM" at bounding box center [970, 508] width 539 height 44
click at [931, 486] on div "thanks for following up [DATE] 12:44:12 PM" at bounding box center [970, 508] width 539 height 44
click at [944, 360] on div "but I'll check back in if I can. [DATE] 12:27:35 PM" at bounding box center [970, 376] width 539 height 44
click at [940, 486] on div "thanks for following up [DATE] 12:44:12 PM" at bounding box center [970, 508] width 539 height 44
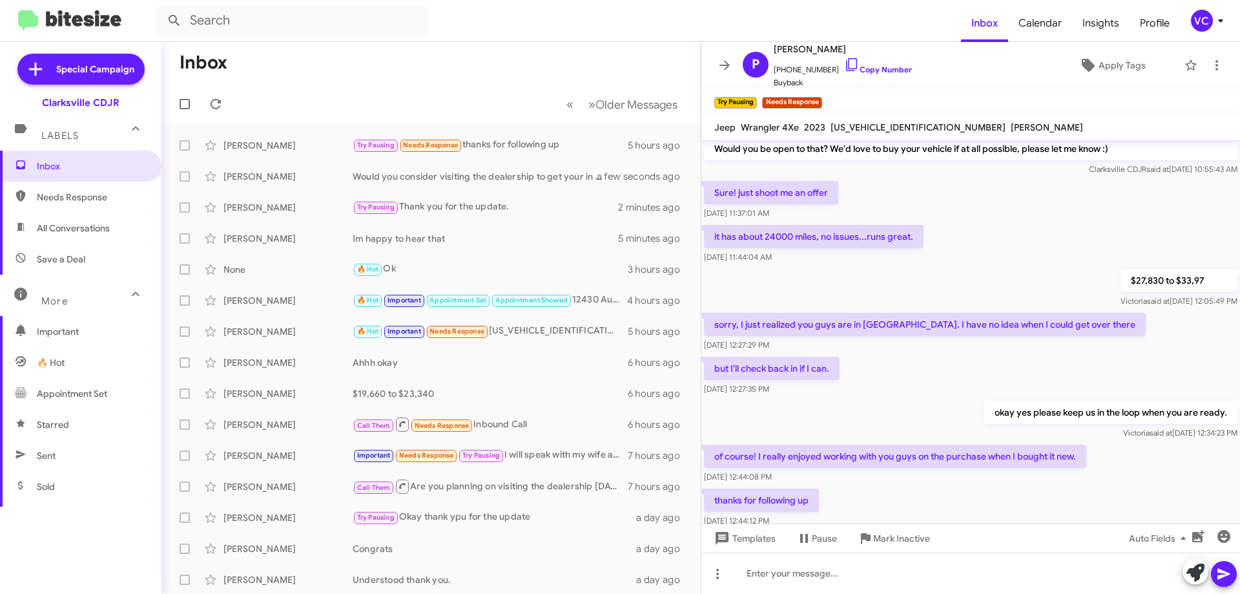
click at [937, 486] on div "thanks for following up [DATE] 12:44:12 PM" at bounding box center [970, 508] width 539 height 44
click at [940, 354] on div "but I'll check back in if I can. [DATE] 12:27:35 PM" at bounding box center [970, 376] width 539 height 44
click at [942, 486] on div "thanks for following up [DATE] 12:44:12 PM" at bounding box center [970, 508] width 539 height 44
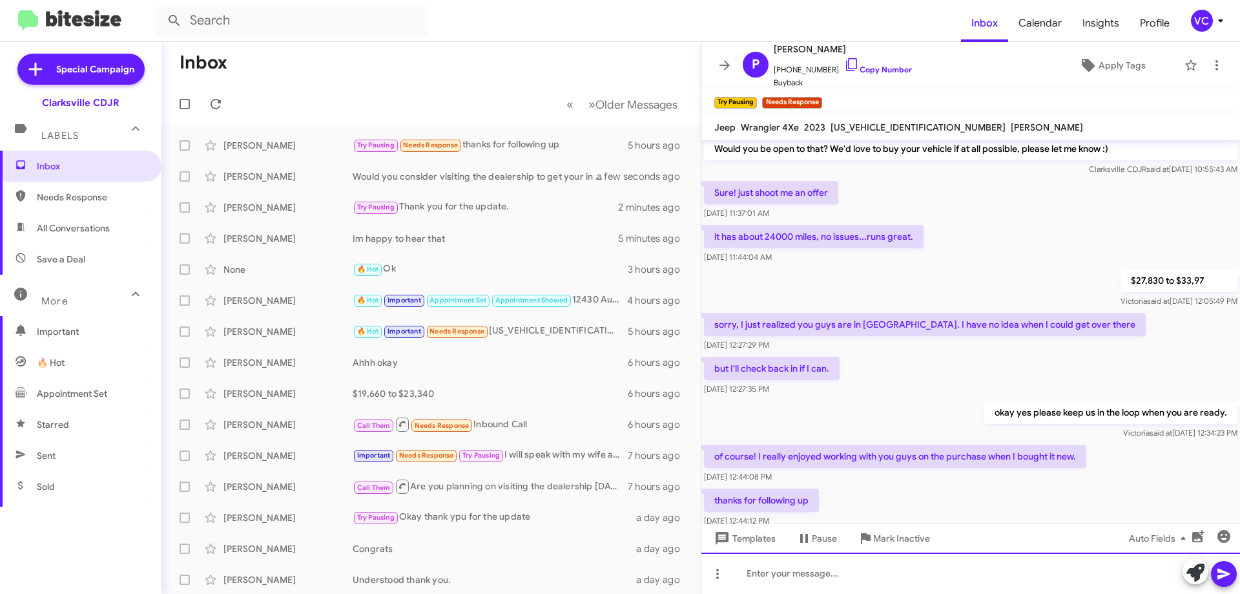
click at [882, 562] on div at bounding box center [970, 572] width 539 height 41
click at [885, 571] on div at bounding box center [970, 572] width 539 height 41
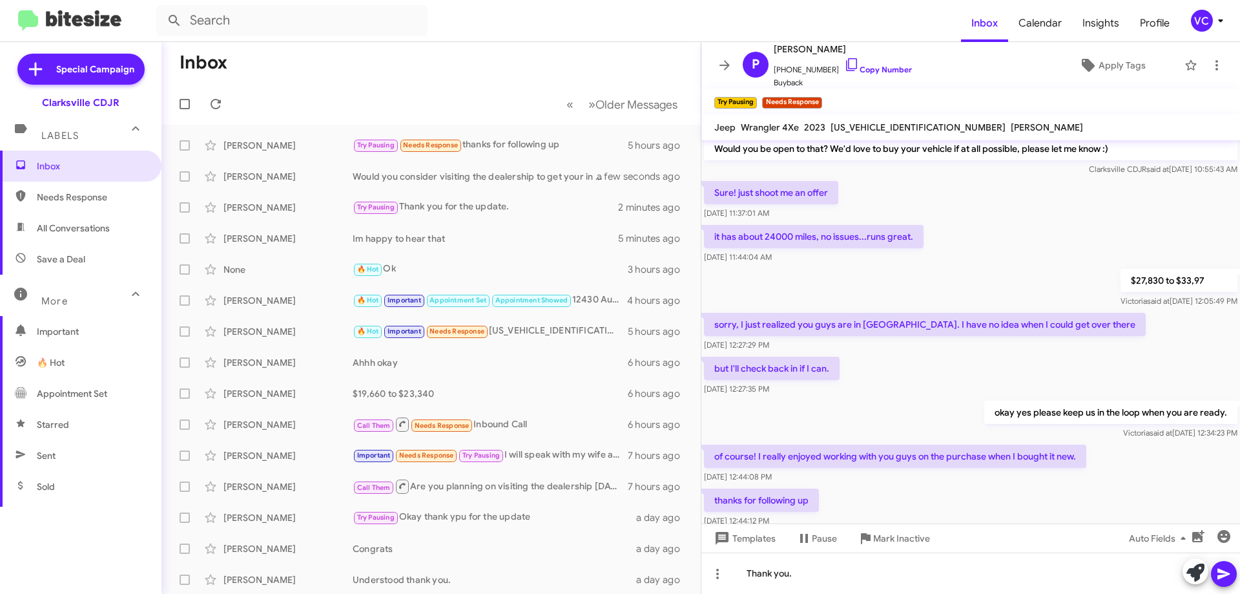
click at [957, 486] on div "thanks for following up [DATE] 12:44:12 PM" at bounding box center [970, 508] width 539 height 44
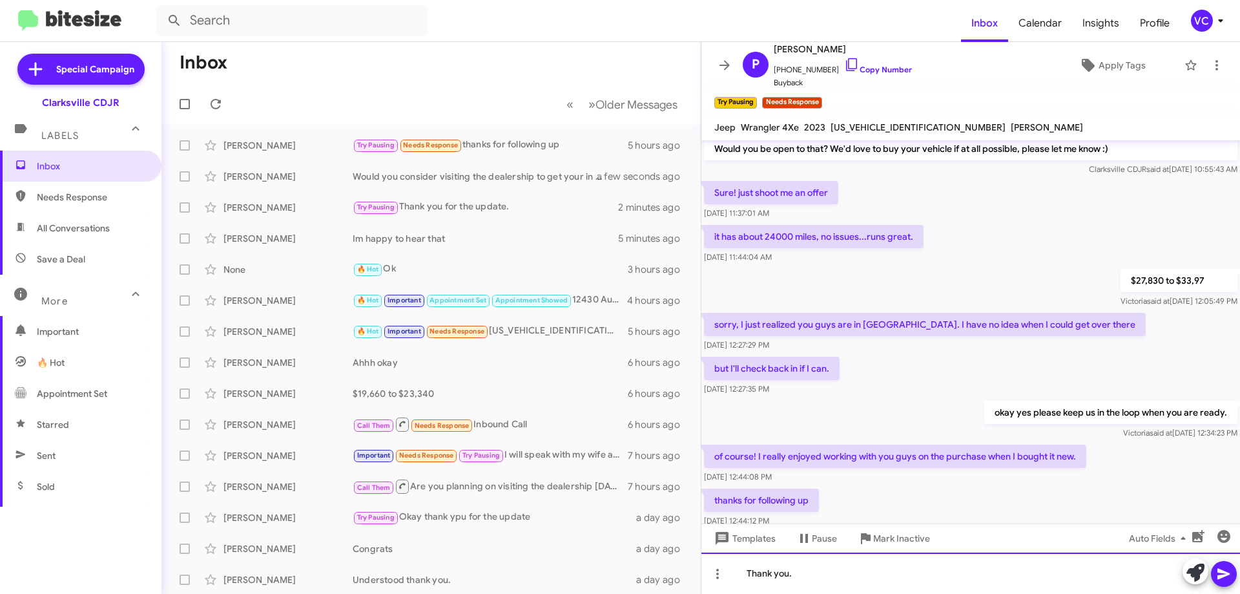
click at [854, 579] on div "Thank you." at bounding box center [970, 572] width 539 height 41
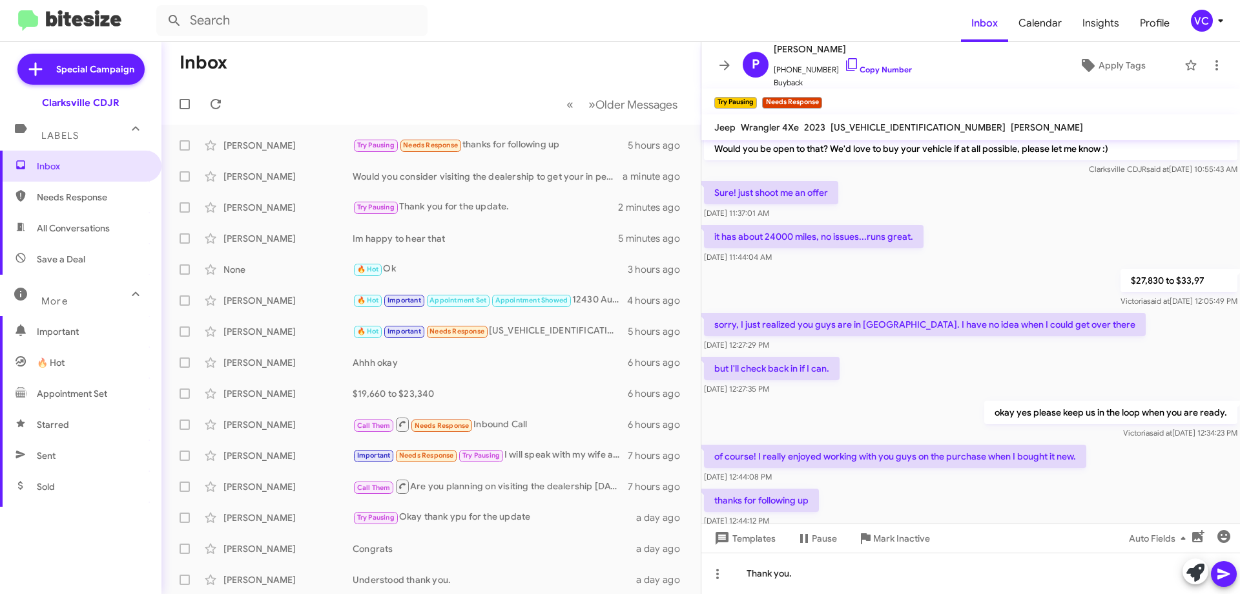
click at [1221, 577] on icon at bounding box center [1223, 573] width 12 height 11
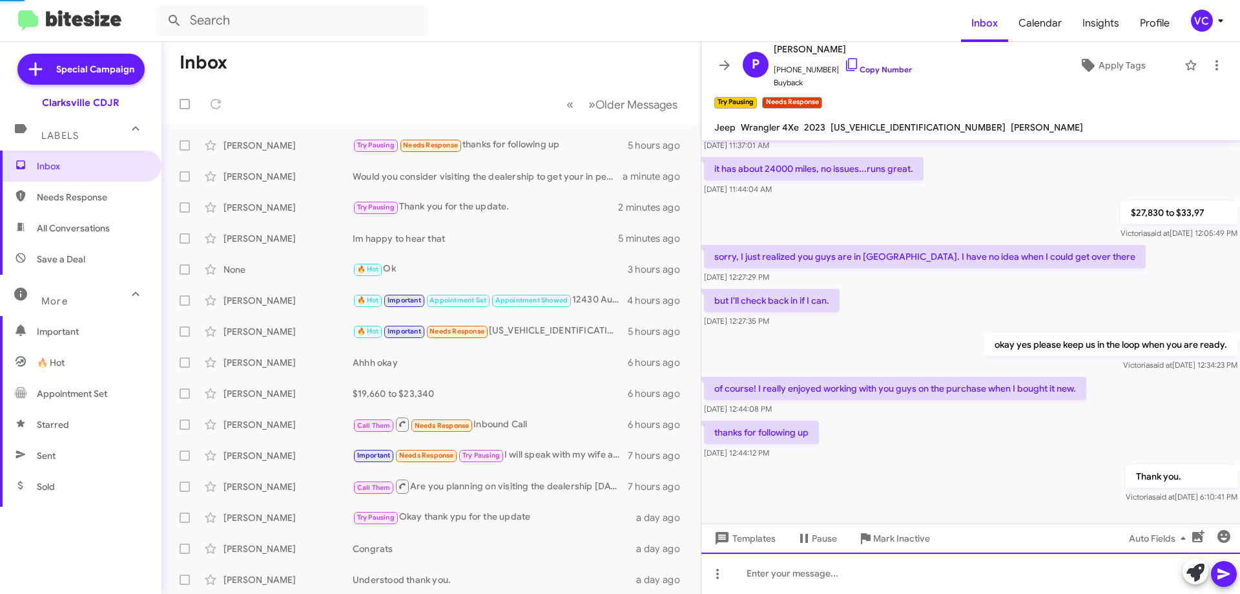
scroll to position [492, 0]
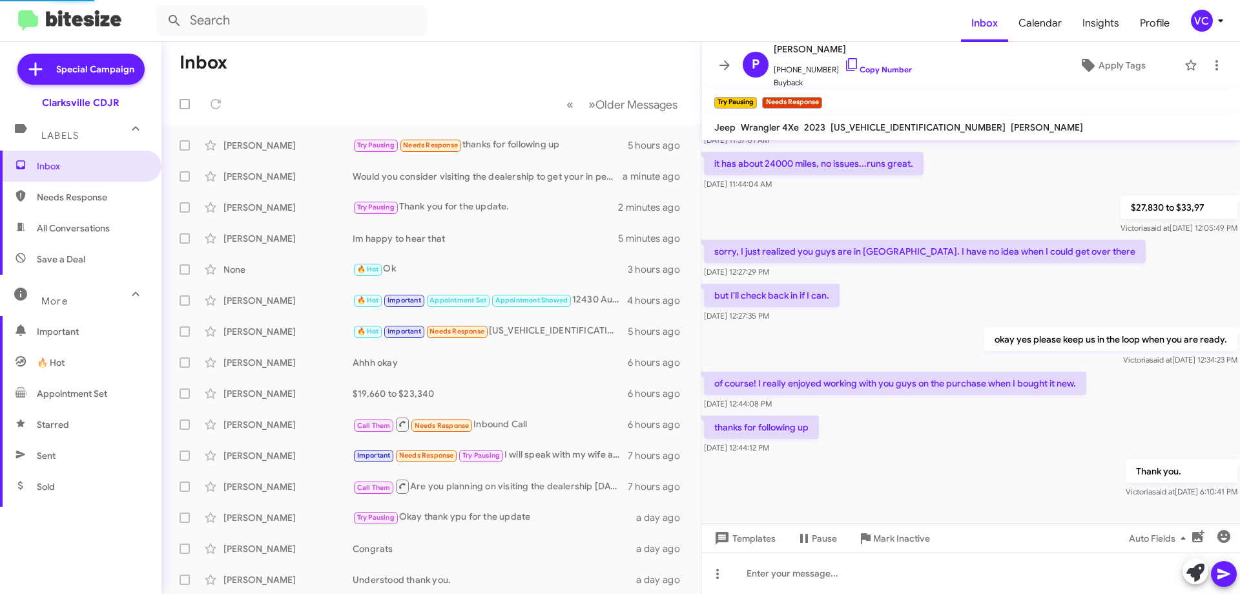
click at [371, 81] on mat-toolbar-row "Inbox" at bounding box center [430, 62] width 539 height 41
drag, startPoint x: 1019, startPoint y: 472, endPoint x: 928, endPoint y: 453, distance: 92.3
click at [1017, 473] on div "Thank you. [PERSON_NAME] said at [DATE] 6:10:41 PM" at bounding box center [970, 479] width 539 height 44
click at [333, 69] on mat-toolbar-row "Inbox" at bounding box center [430, 62] width 539 height 41
click at [209, 103] on icon at bounding box center [216, 104] width 16 height 16
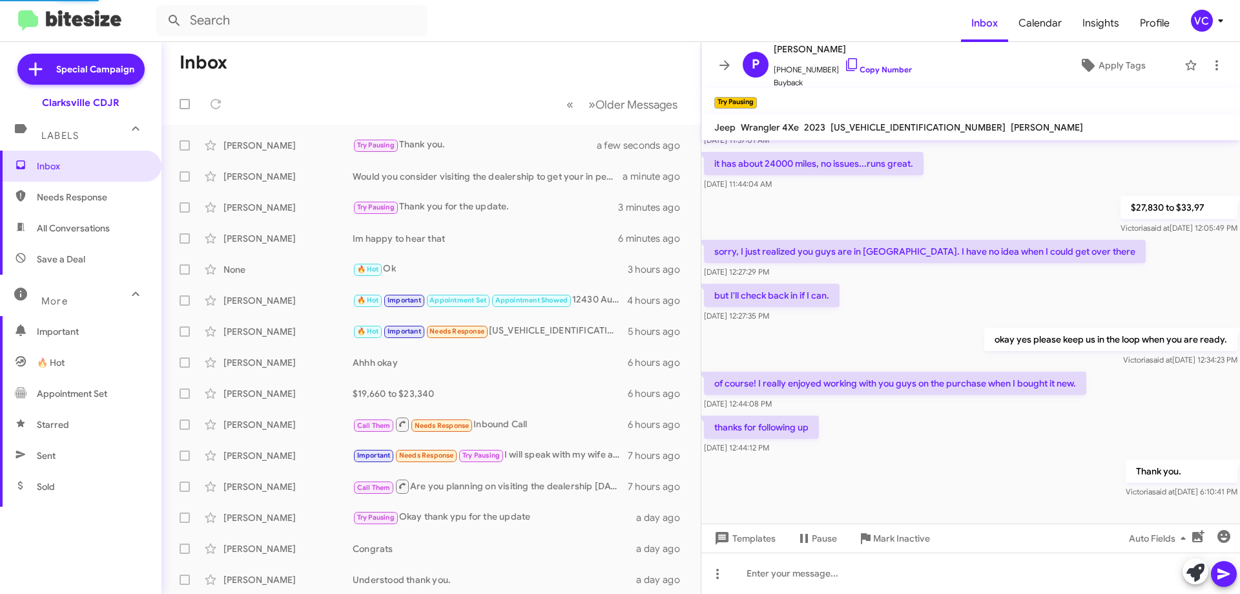
click at [358, 85] on mat-toolbar-row "« Previous » Next Older Messages" at bounding box center [430, 103] width 539 height 41
drag, startPoint x: 956, startPoint y: 450, endPoint x: 895, endPoint y: 437, distance: 62.2
click at [960, 457] on div "Thank you. [PERSON_NAME] said at [DATE] 6:10:41 PM" at bounding box center [970, 479] width 539 height 44
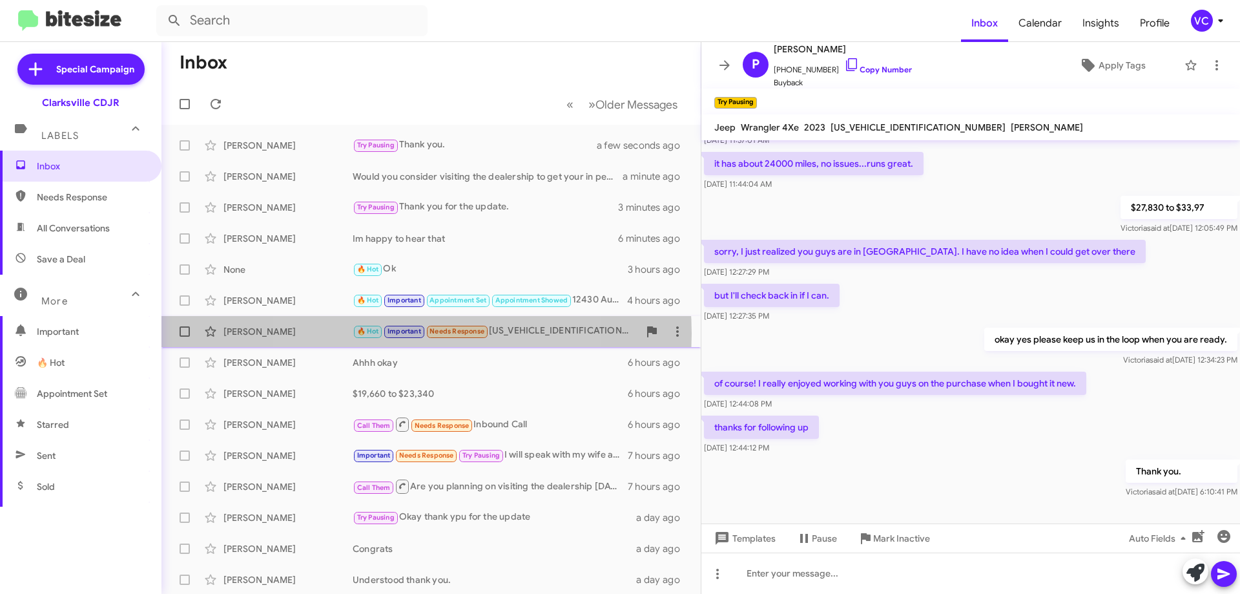
click at [400, 333] on span "Important" at bounding box center [405, 331] width 34 height 8
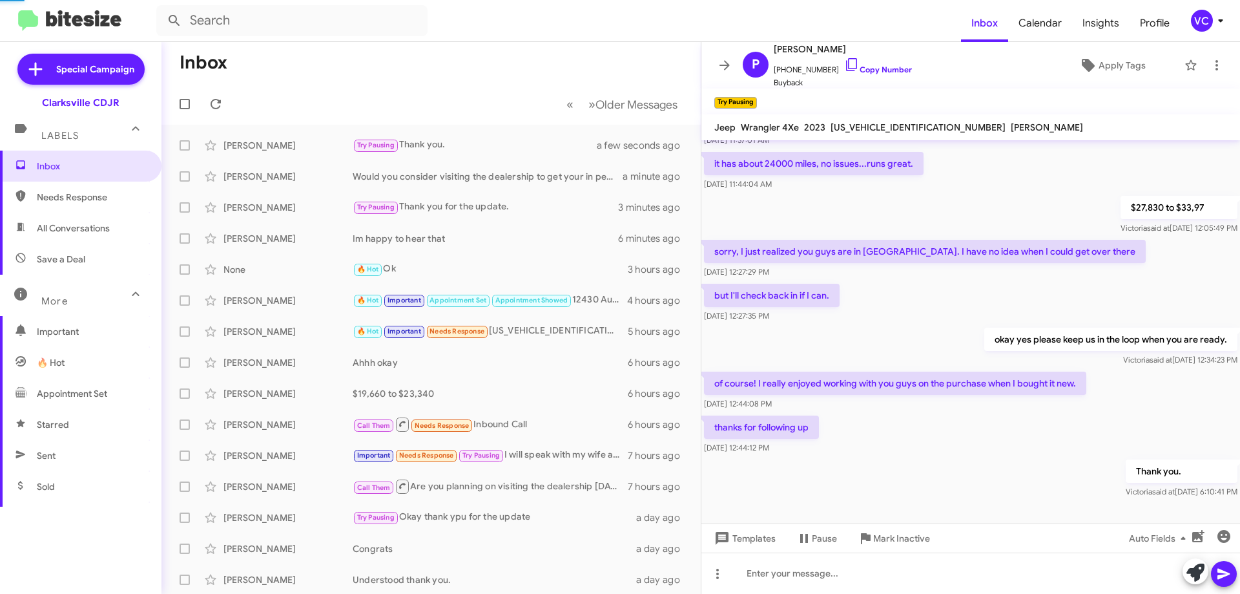
scroll to position [764, 0]
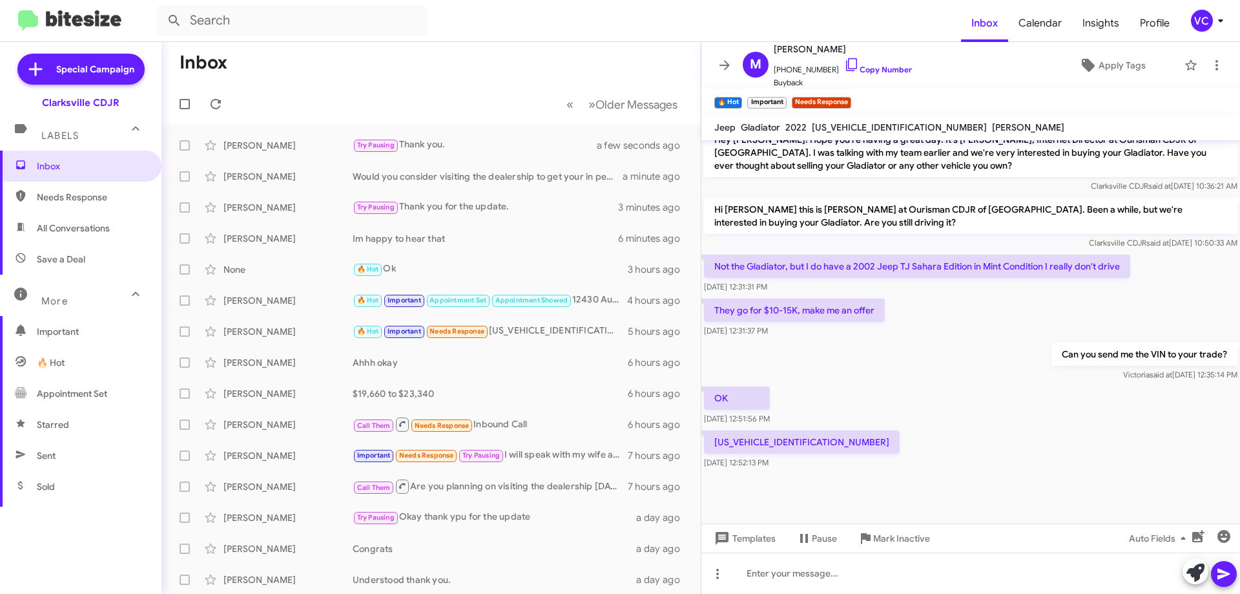
click at [946, 363] on div "Can you send me the VIN to your trade? [PERSON_NAME] said at [DATE] 12:35:14 PM" at bounding box center [970, 362] width 539 height 44
click at [931, 340] on div "Can you send me the VIN to your trade? [PERSON_NAME] said at [DATE] 12:35:14 PM" at bounding box center [970, 362] width 539 height 44
click at [930, 340] on div "Can you send me the VIN to your trade? [PERSON_NAME] said at [DATE] 12:35:14 PM" at bounding box center [970, 362] width 539 height 44
drag, startPoint x: 957, startPoint y: 394, endPoint x: 958, endPoint y: 421, distance: 27.2
click at [957, 395] on div "OK [DATE] 12:51:56 PM" at bounding box center [970, 406] width 539 height 44
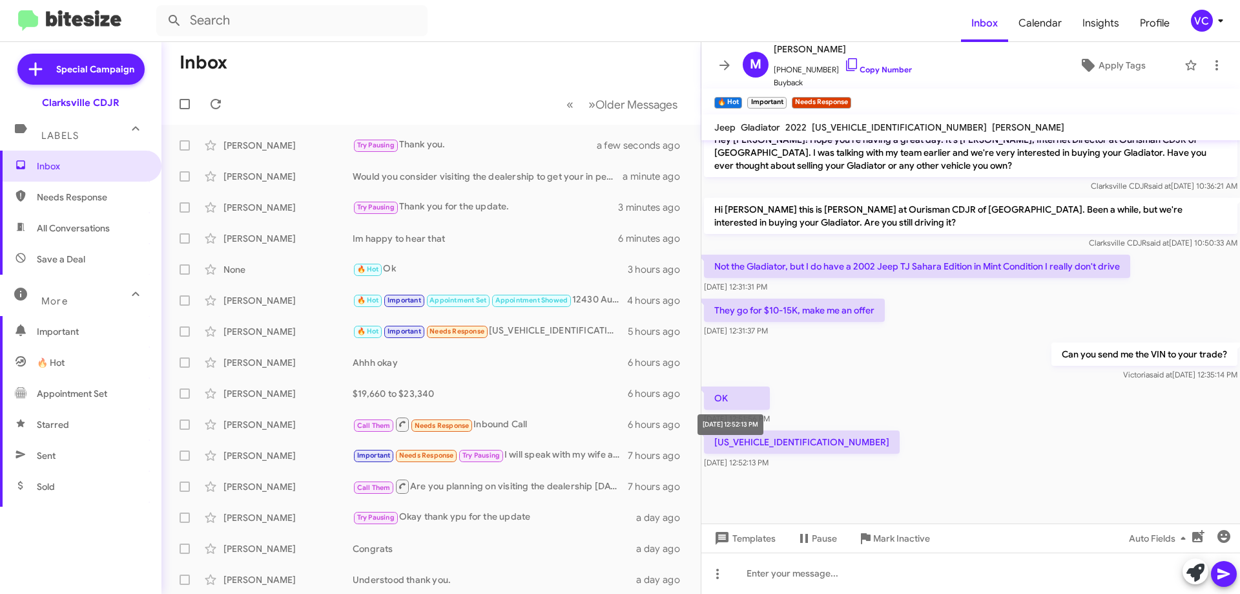
click at [734, 434] on div "[DATE] 12:52:13 PM" at bounding box center [731, 424] width 66 height 21
click at [940, 428] on div "[US_VEHICLE_IDENTIFICATION_NUMBER] [DATE] 12:52:13 PM" at bounding box center [970, 450] width 539 height 44
click at [778, 433] on p "[US_VEHICLE_IDENTIFICATION_NUMBER]" at bounding box center [802, 441] width 196 height 23
copy p "[US_VEHICLE_IDENTIFICATION_NUMBER]"
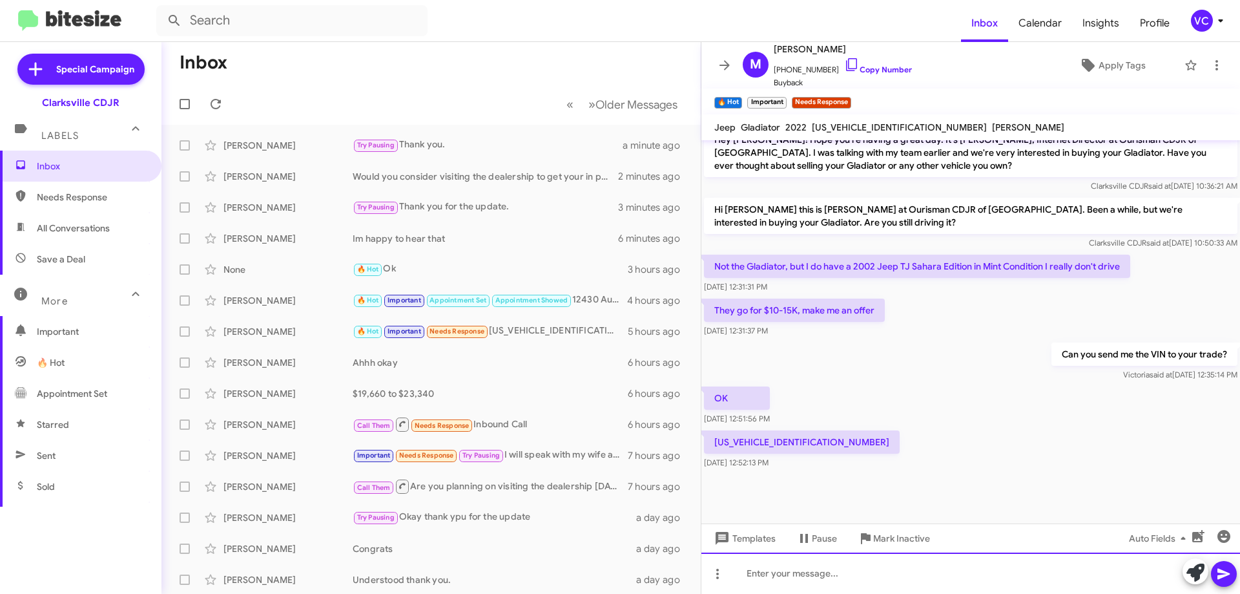
click at [802, 585] on div at bounding box center [970, 572] width 539 height 41
click at [813, 575] on div "$3,370 to" at bounding box center [970, 572] width 539 height 41
click at [869, 562] on div "$3,370 to $7,840" at bounding box center [970, 572] width 539 height 41
click at [878, 576] on div "$3,370 to $7,840" at bounding box center [970, 572] width 539 height 41
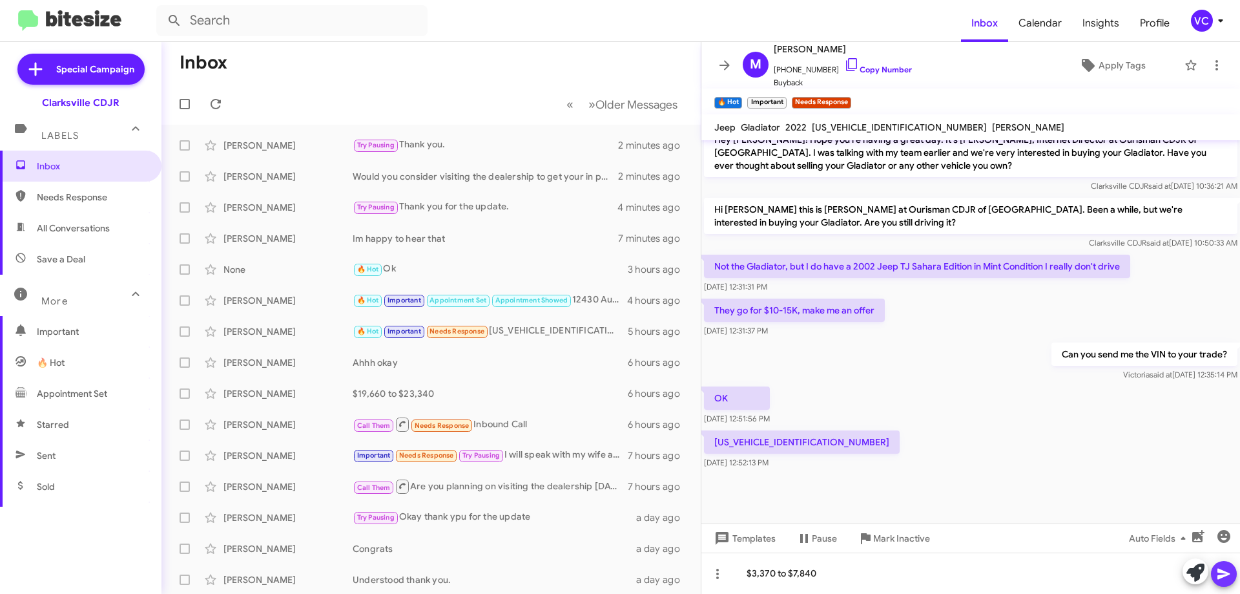
click at [1217, 575] on icon at bounding box center [1224, 574] width 16 height 16
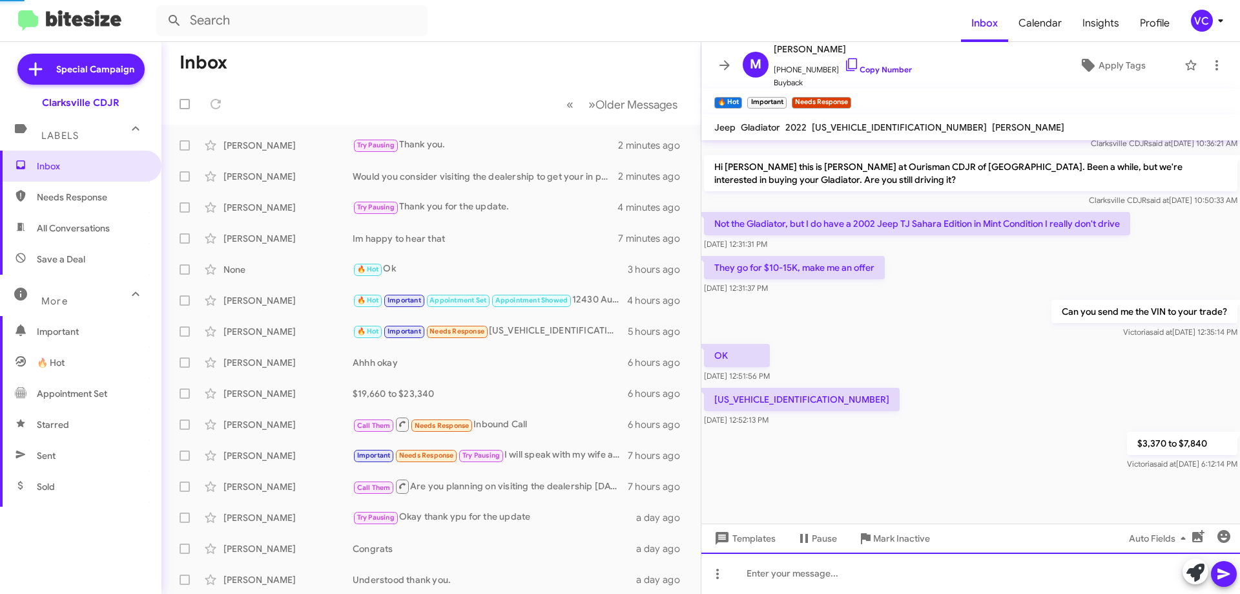
scroll to position [811, 0]
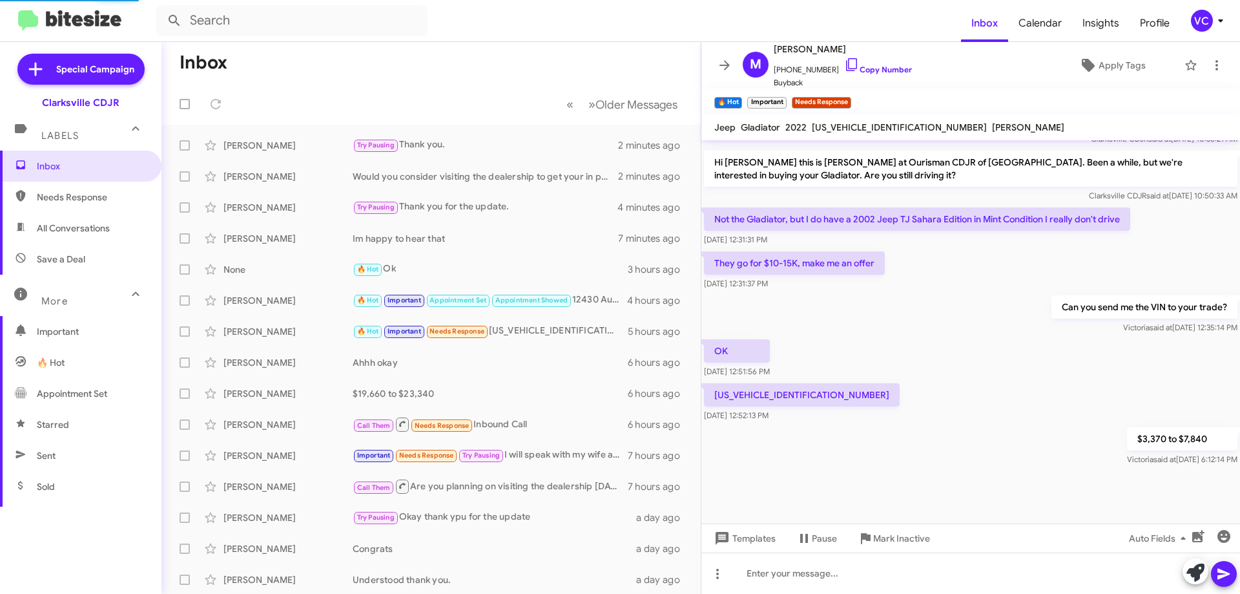
drag, startPoint x: 966, startPoint y: 426, endPoint x: 950, endPoint y: 419, distance: 17.4
click at [964, 425] on div "$3,370 to $7,840 [PERSON_NAME] said at [DATE] 6:12:14 PM" at bounding box center [970, 446] width 539 height 44
click at [948, 424] on div "$3,370 to $7,840 [PERSON_NAME] said at [DATE] 6:12:14 PM" at bounding box center [970, 446] width 539 height 44
click at [423, 78] on mat-toolbar-row "Inbox" at bounding box center [430, 62] width 539 height 41
click at [929, 468] on div at bounding box center [970, 502] width 539 height 68
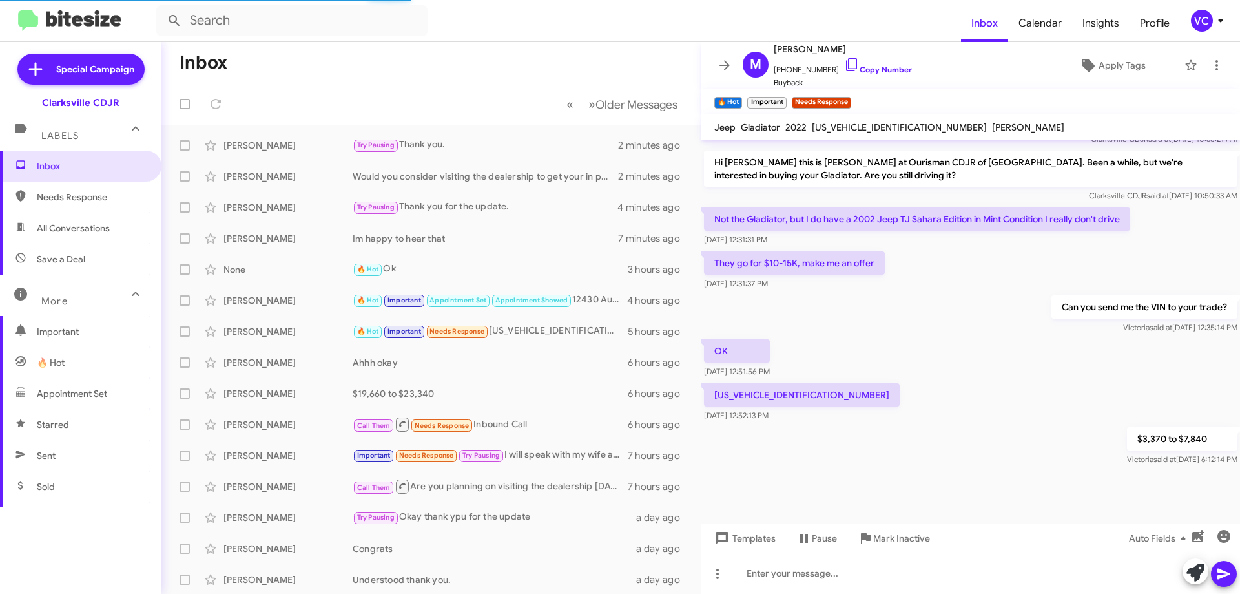
click at [920, 406] on div "[US_VEHICLE_IDENTIFICATION_NUMBER] [DATE] 12:52:13 PM" at bounding box center [970, 402] width 539 height 44
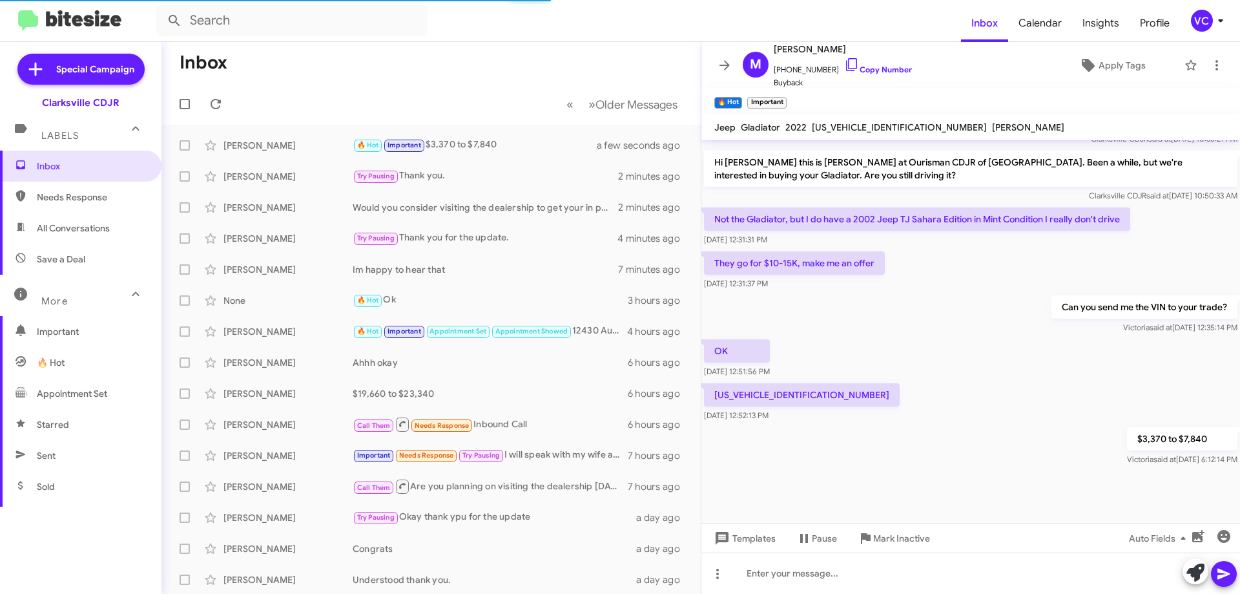
scroll to position [0, 0]
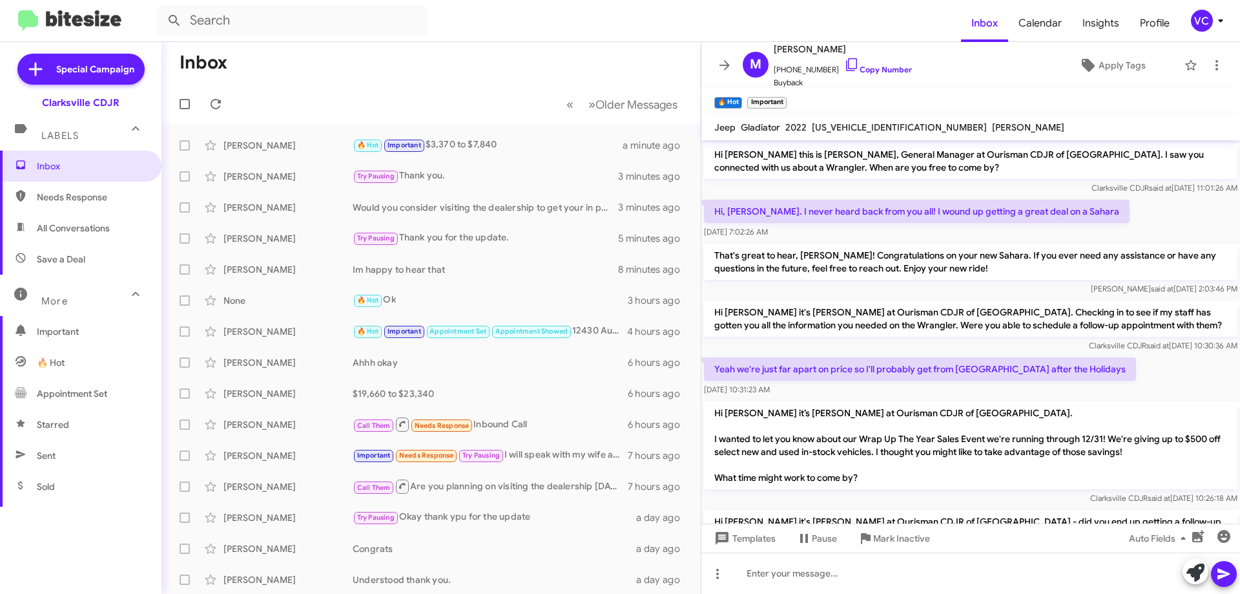
click at [1086, 405] on p "Hi [PERSON_NAME] it’s [PERSON_NAME] at Ourisman CDJR of [GEOGRAPHIC_DATA]. I wa…" at bounding box center [970, 445] width 533 height 88
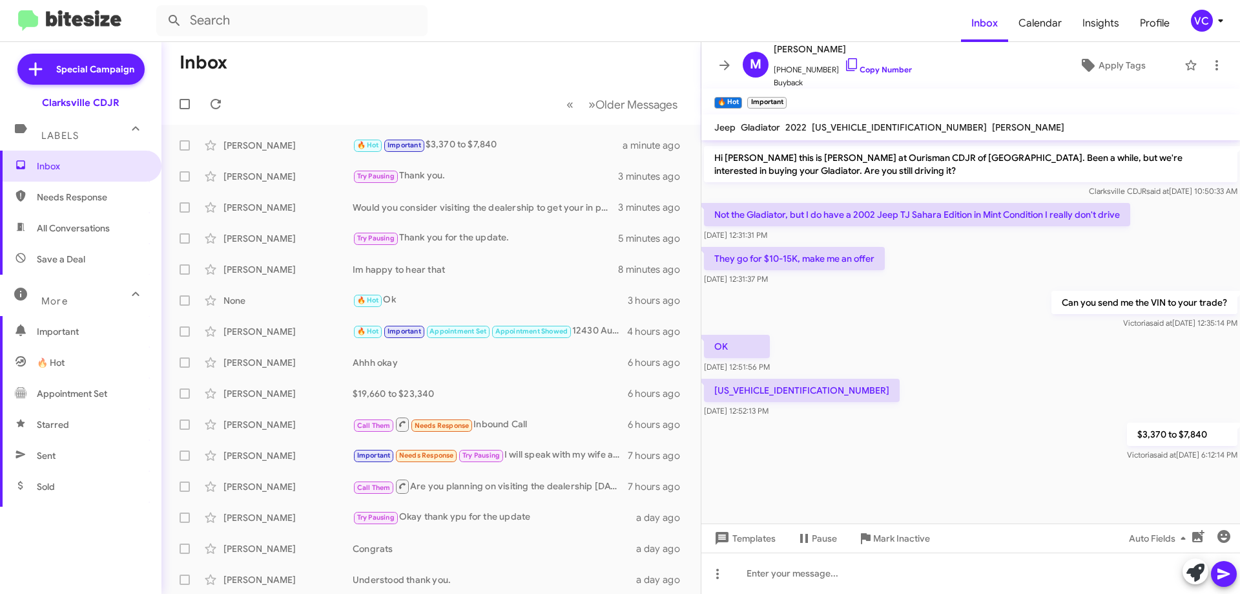
scroll to position [1472, 0]
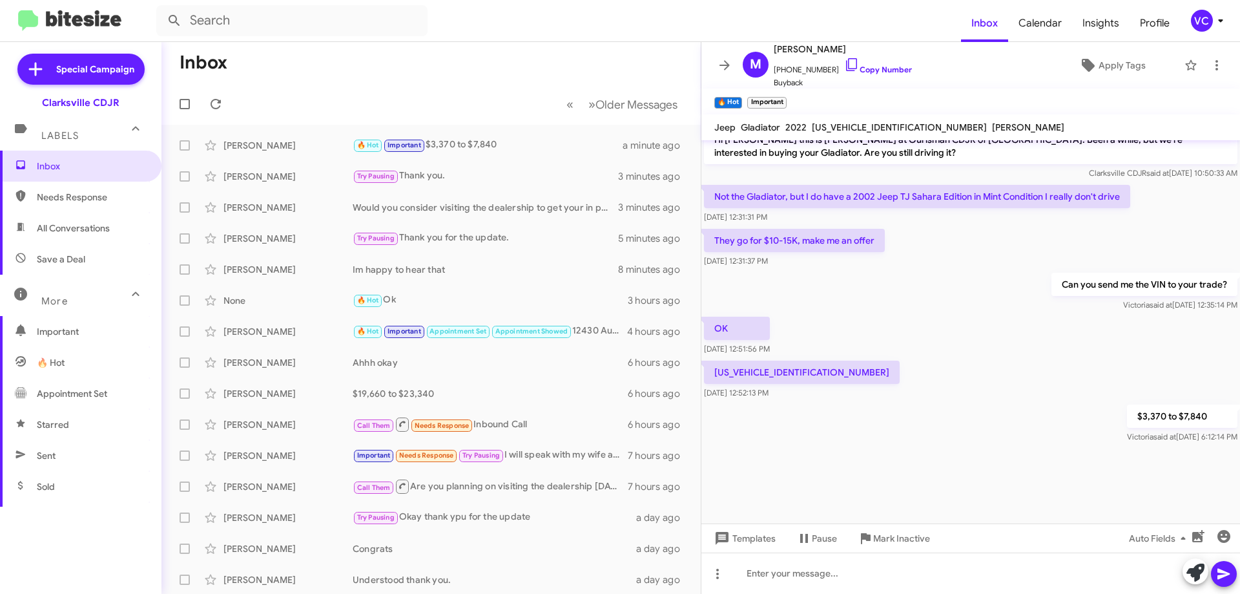
click at [1041, 446] on div at bounding box center [970, 497] width 539 height 103
click at [991, 402] on div "$3,370 to $7,840 [PERSON_NAME] said at [DATE] 6:12:14 PM" at bounding box center [970, 424] width 539 height 44
click at [1029, 367] on div "[US_VEHICLE_IDENTIFICATION_NUMBER] [DATE] 12:52:13 PM" at bounding box center [970, 380] width 539 height 44
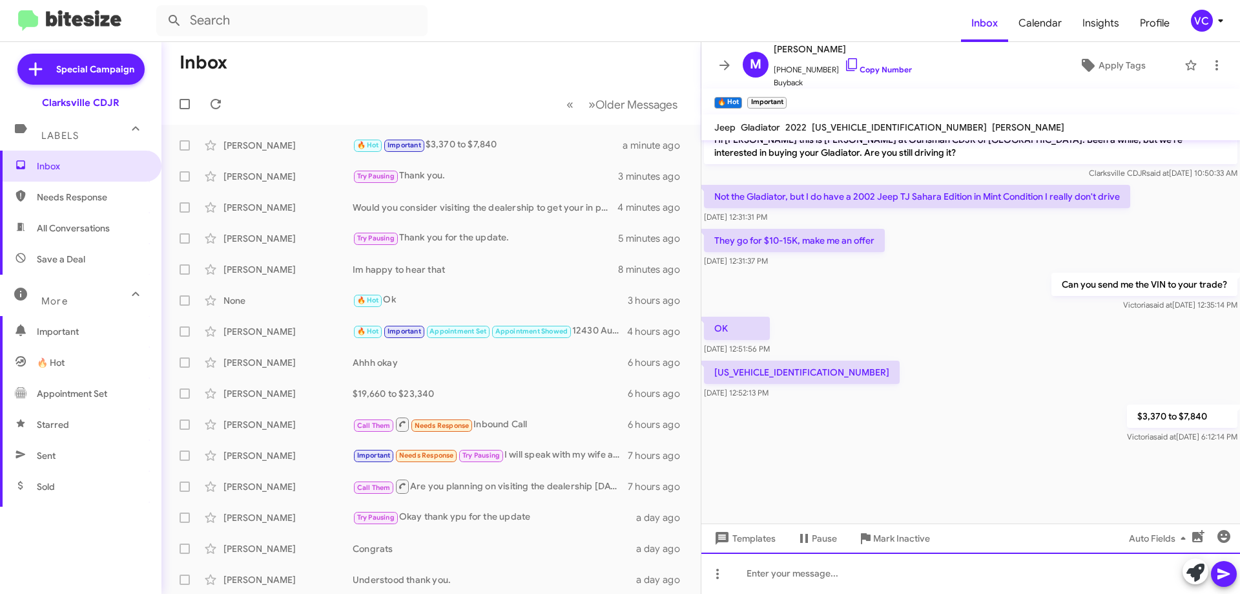
click at [878, 578] on div at bounding box center [970, 572] width 539 height 41
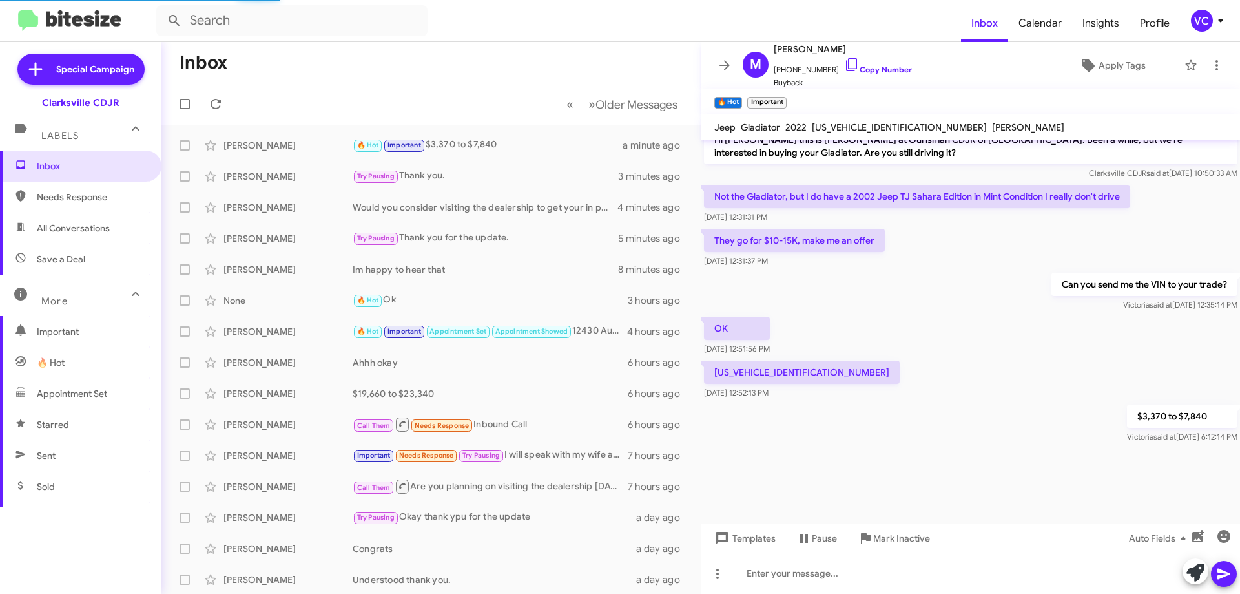
drag, startPoint x: 994, startPoint y: 394, endPoint x: 945, endPoint y: 391, distance: 49.2
click at [992, 402] on div "$3,370 to $7,840 [PERSON_NAME] said at [DATE] 6:12:14 PM" at bounding box center [970, 424] width 539 height 44
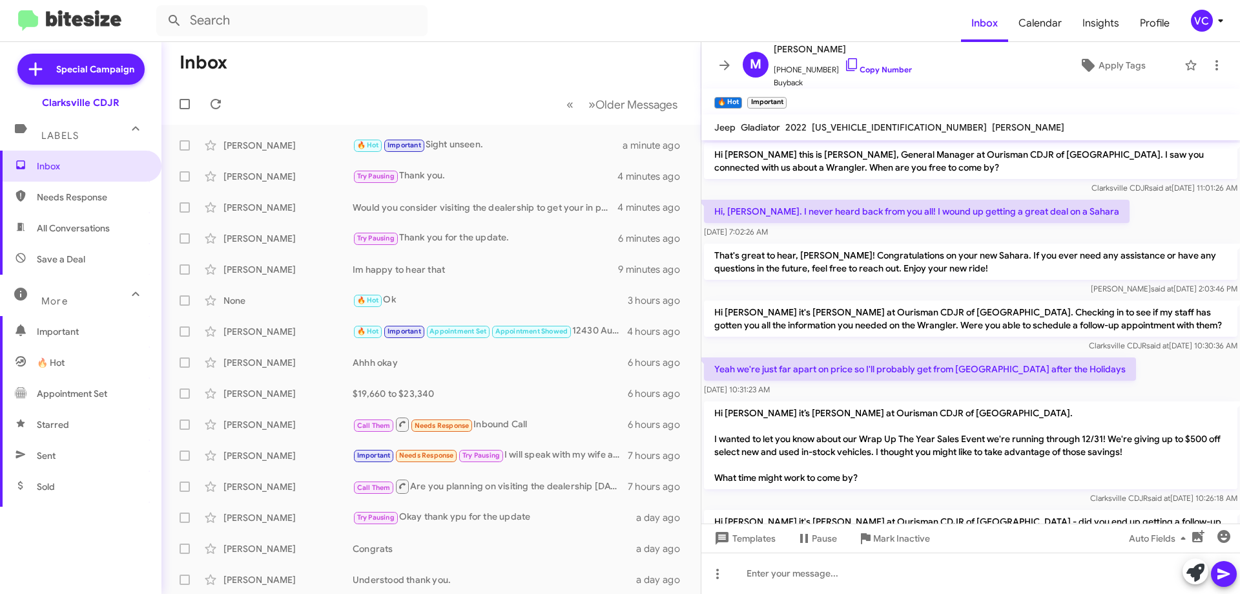
click at [980, 313] on p "Hi [PERSON_NAME] it's [PERSON_NAME] at Ourisman CDJR of [GEOGRAPHIC_DATA]. Chec…" at bounding box center [970, 318] width 533 height 36
